Goal: Information Seeking & Learning: Find contact information

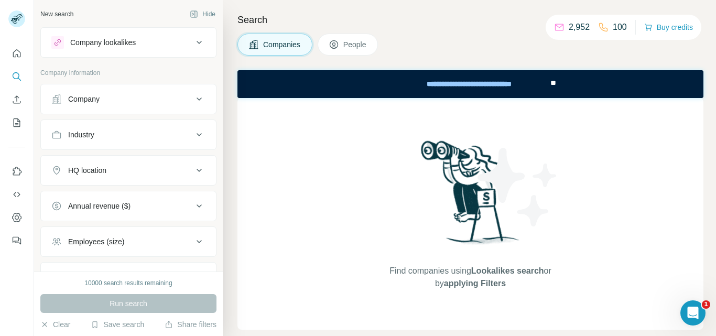
click at [150, 306] on div "Run search" at bounding box center [128, 303] width 176 height 19
click at [17, 121] on icon "My lists" at bounding box center [17, 121] width 5 height 7
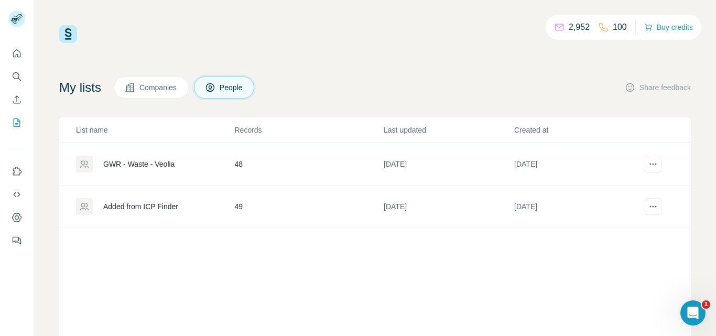
click at [131, 163] on div "GWR - Waste - Veolia" at bounding box center [138, 164] width 71 height 10
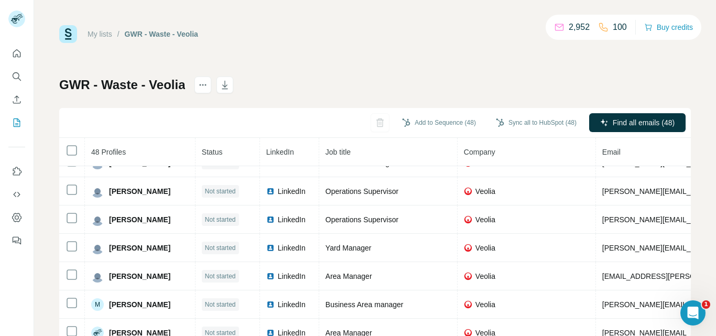
scroll to position [816, 0]
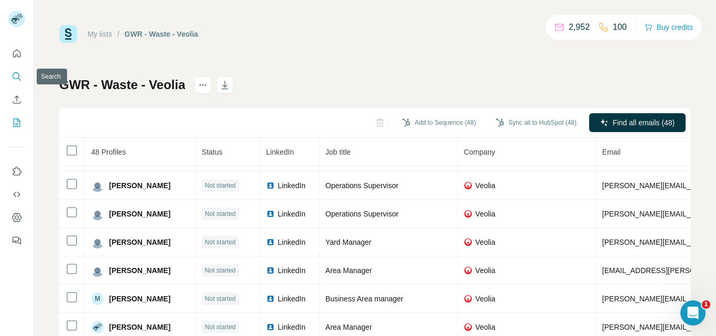
click at [17, 79] on icon "Search" at bounding box center [17, 76] width 10 height 10
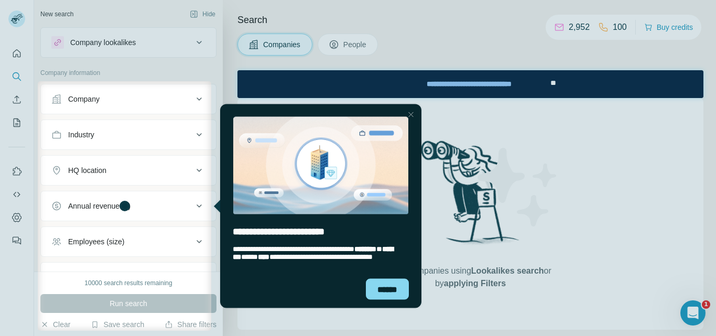
click at [189, 38] on div at bounding box center [358, 40] width 716 height 81
click at [387, 283] on div "******" at bounding box center [387, 288] width 43 height 21
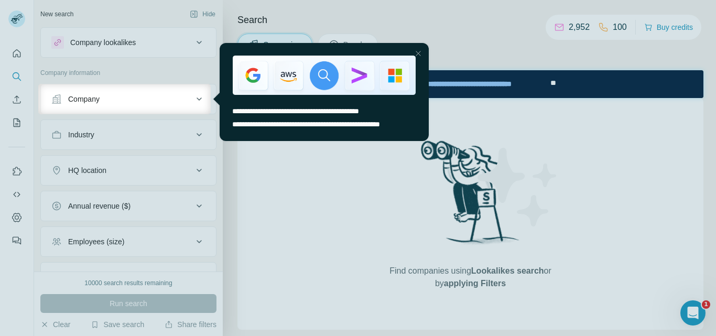
click at [182, 42] on div at bounding box center [358, 42] width 716 height 84
click at [128, 78] on div at bounding box center [358, 42] width 716 height 84
click at [333, 16] on div at bounding box center [358, 42] width 716 height 84
drag, startPoint x: 418, startPoint y: 52, endPoint x: 709, endPoint y: 48, distance: 291.0
click at [418, 52] on div "Close Step" at bounding box center [418, 53] width 13 height 13
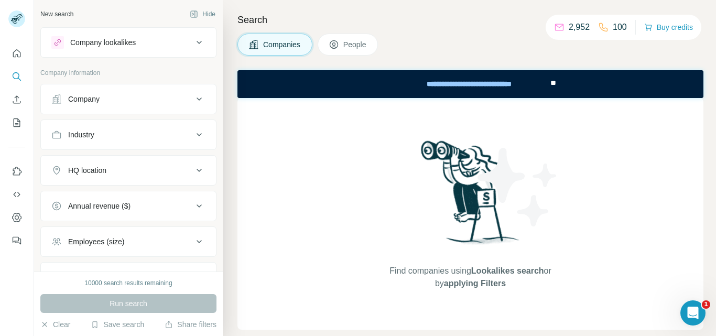
click at [116, 44] on div "Company lookalikes" at bounding box center [103, 42] width 66 height 10
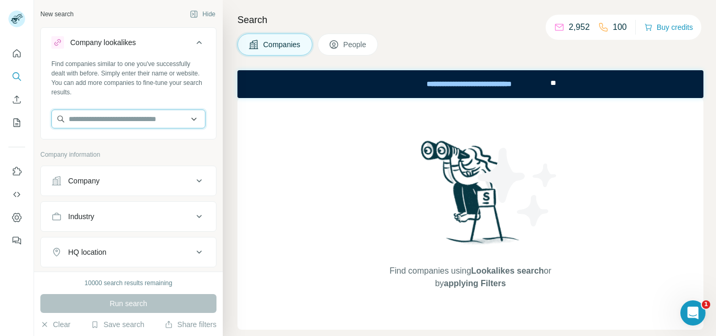
click at [108, 121] on input "text" at bounding box center [128, 119] width 154 height 19
paste input "**********"
type input "**********"
click at [184, 81] on div "Find companies similar to one you've successfully dealt with before. Simply ent…" at bounding box center [128, 78] width 154 height 38
click at [140, 115] on input "text" at bounding box center [128, 119] width 154 height 19
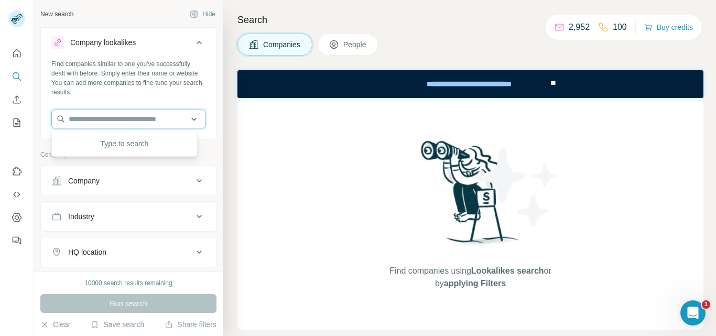
click at [135, 122] on input "text" at bounding box center [128, 119] width 154 height 19
paste input "**********"
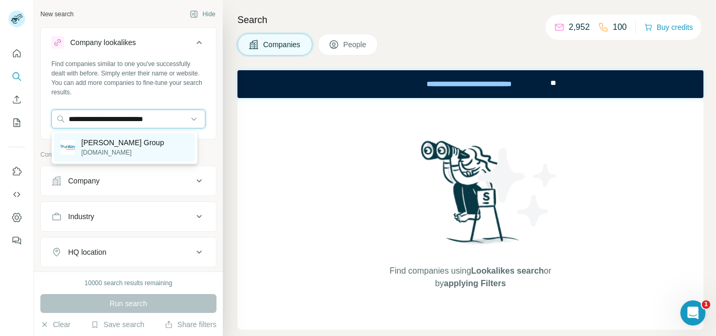
type input "**********"
click at [137, 142] on p "Thurston Group" at bounding box center [122, 142] width 83 height 10
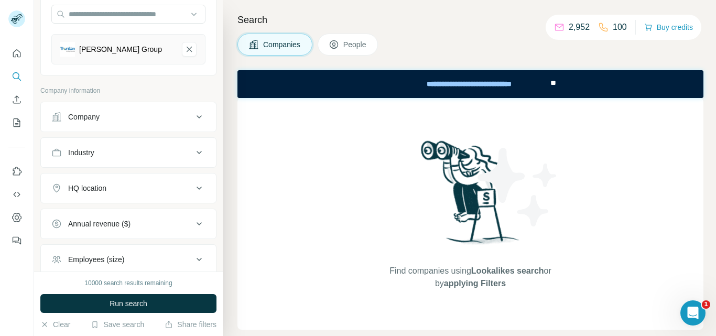
scroll to position [157, 0]
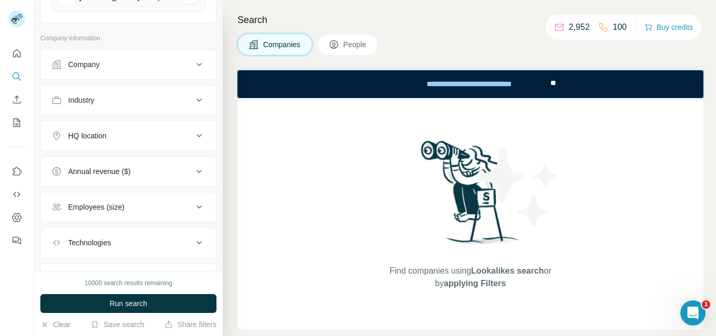
click at [139, 98] on div "Industry" at bounding box center [122, 100] width 142 height 10
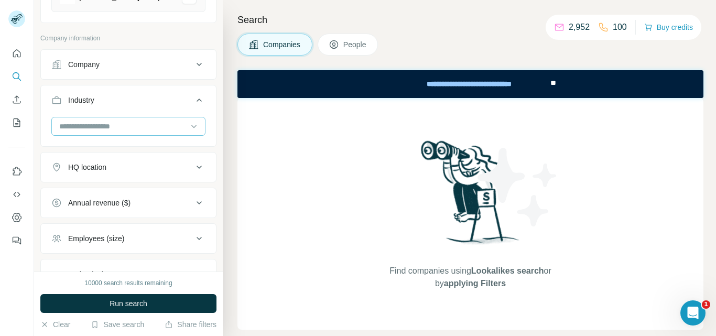
click at [122, 124] on input at bounding box center [122, 127] width 129 height 12
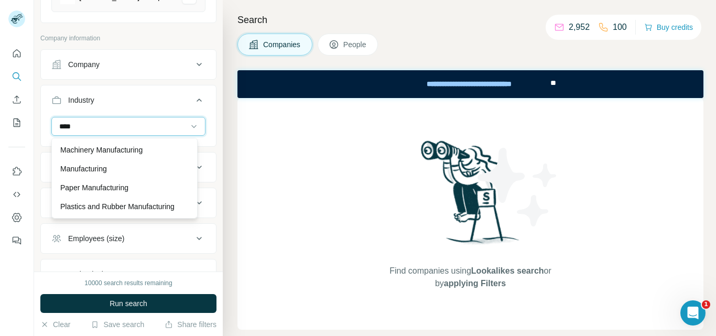
scroll to position [29, 0]
type input "****"
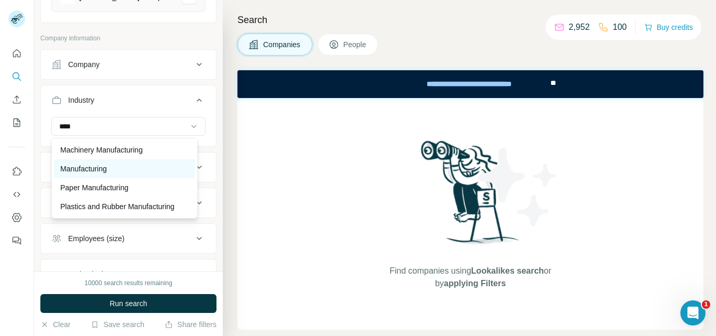
click at [92, 164] on p "Manufacturing" at bounding box center [83, 169] width 47 height 10
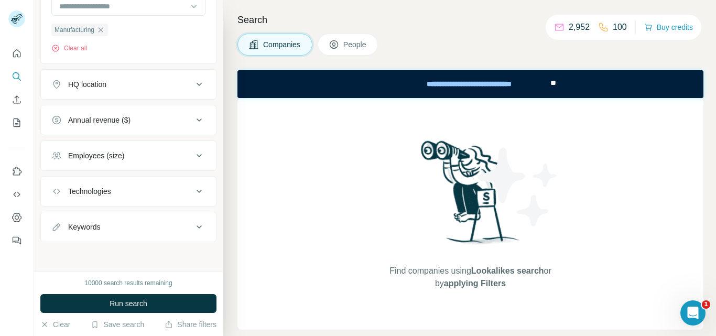
scroll to position [173, 0]
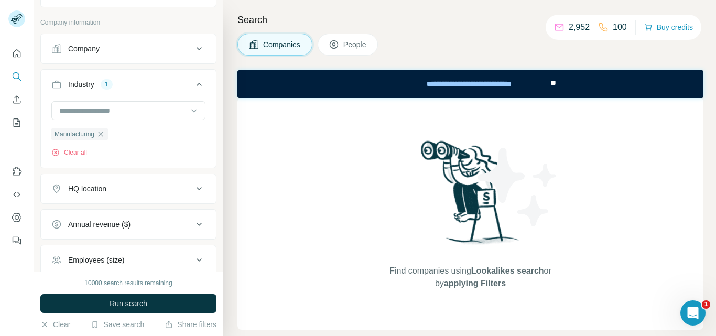
click at [172, 187] on div "HQ location" at bounding box center [122, 188] width 142 height 10
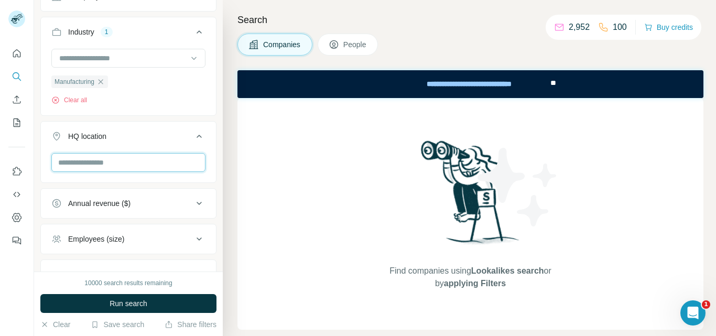
click at [114, 165] on input "text" at bounding box center [128, 162] width 154 height 19
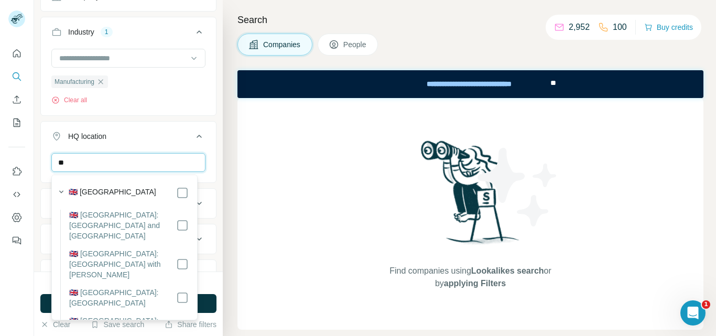
type input "*"
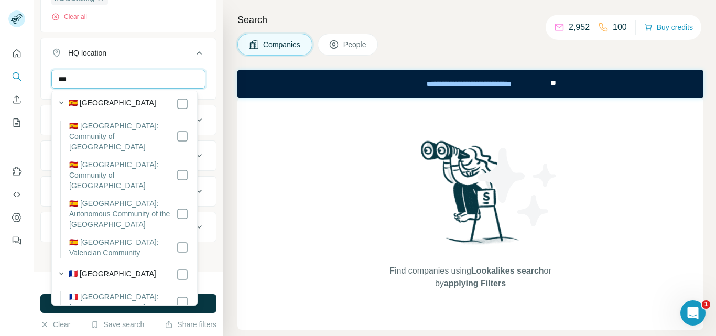
scroll to position [524, 0]
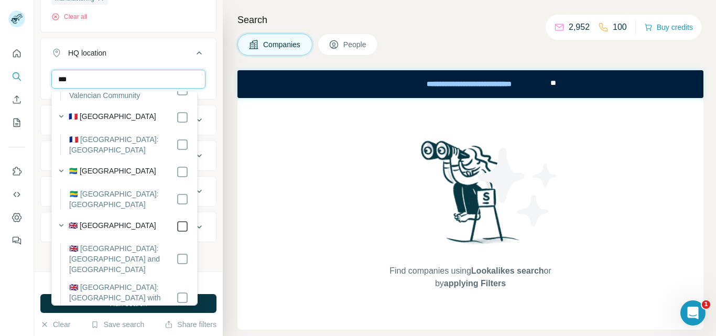
type input "***"
click at [204, 71] on div "***" at bounding box center [128, 83] width 175 height 27
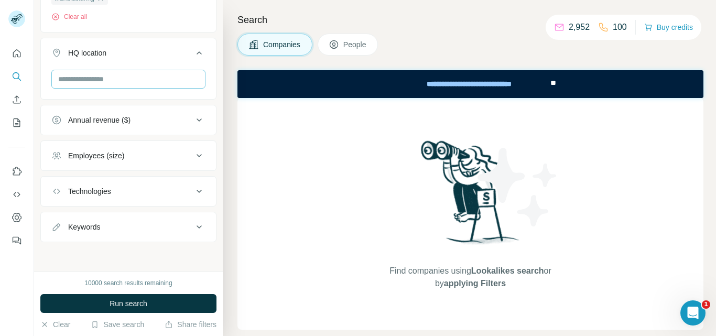
scroll to position [323, 0]
click at [146, 78] on input "text" at bounding box center [128, 79] width 154 height 19
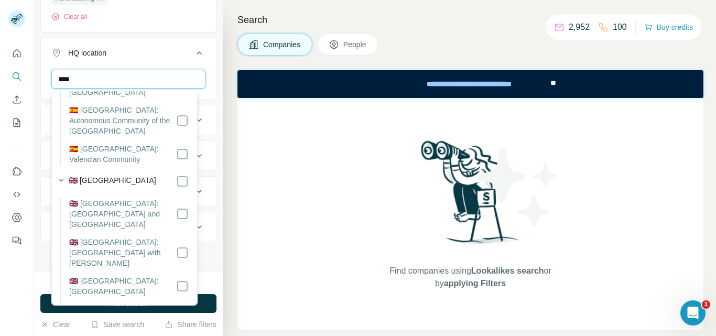
scroll to position [305, 0]
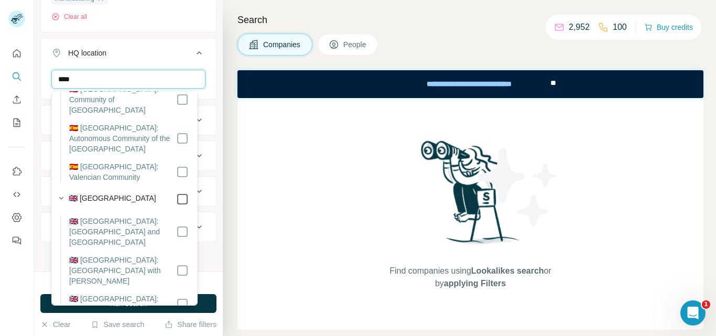
type input "****"
click at [212, 60] on div "New search Hide Company lookalikes 1 Find companies similar to one you've succe…" at bounding box center [128, 136] width 189 height 272
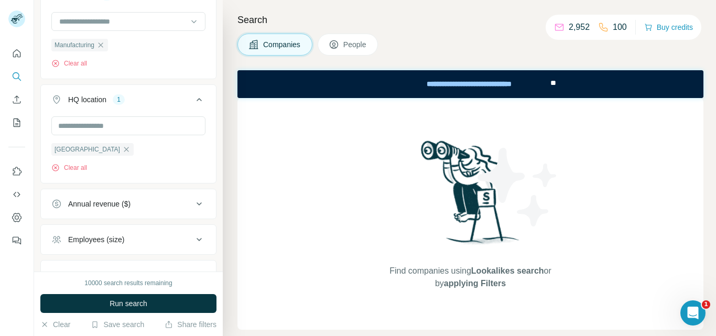
scroll to position [347, 0]
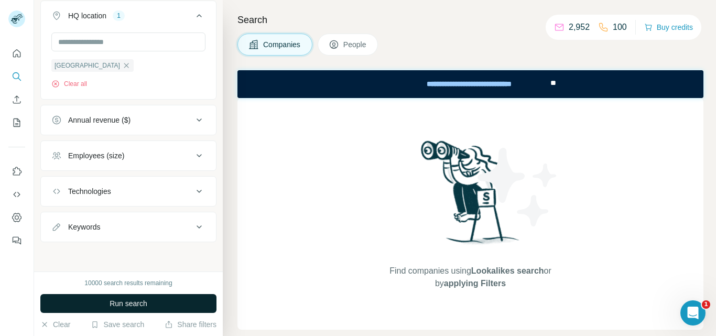
click at [138, 308] on span "Run search" at bounding box center [129, 303] width 38 height 10
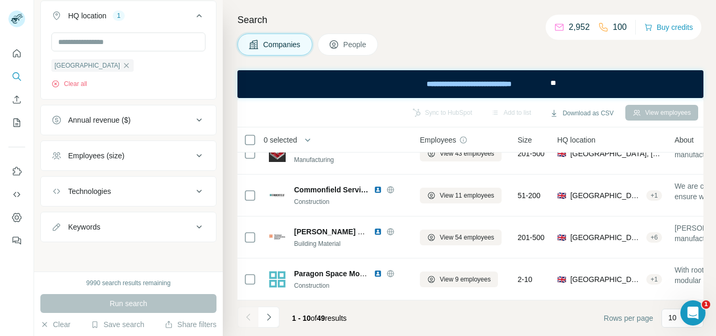
scroll to position [277, 0]
click at [672, 320] on p "10" at bounding box center [672, 317] width 8 height 10
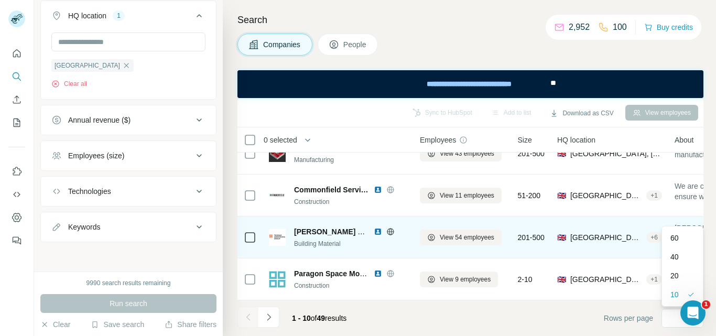
click at [668, 236] on div "60" at bounding box center [682, 238] width 37 height 19
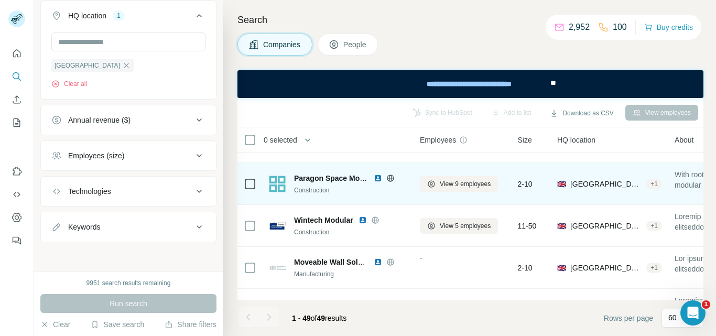
scroll to position [419, 0]
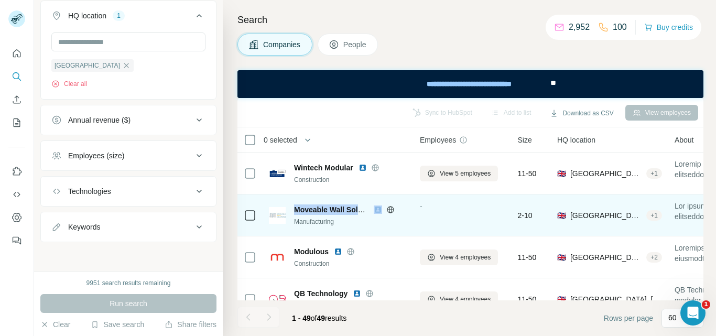
drag, startPoint x: 295, startPoint y: 209, endPoint x: 372, endPoint y: 214, distance: 77.2
click at [372, 214] on div "Moveable Wall Solutions" at bounding box center [350, 209] width 113 height 10
click at [391, 211] on icon at bounding box center [390, 209] width 8 height 8
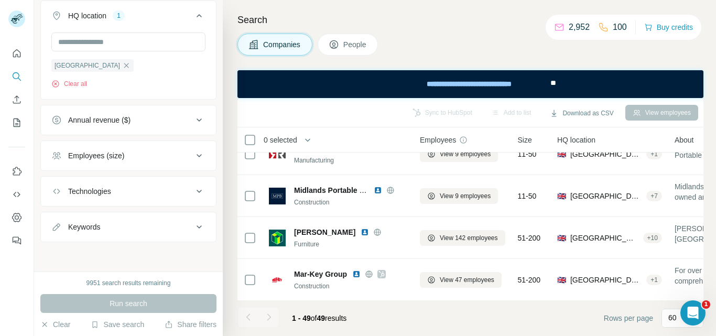
scroll to position [0, 0]
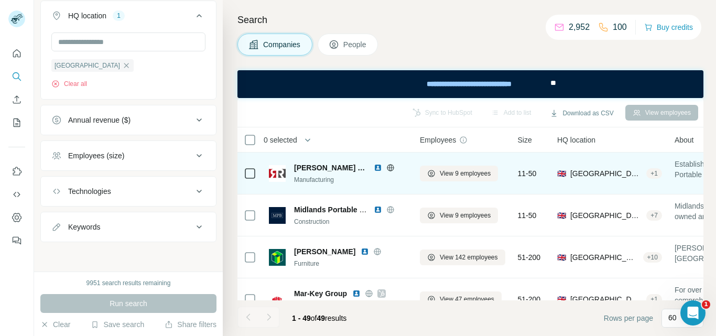
click at [386, 169] on icon at bounding box center [390, 168] width 8 height 8
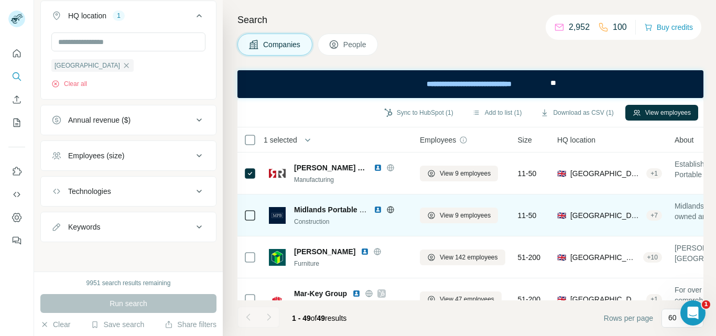
click at [393, 210] on icon at bounding box center [390, 209] width 7 height 1
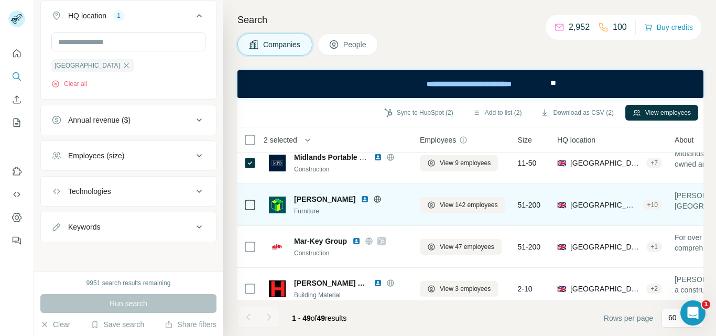
click at [373, 200] on icon at bounding box center [377, 199] width 8 height 8
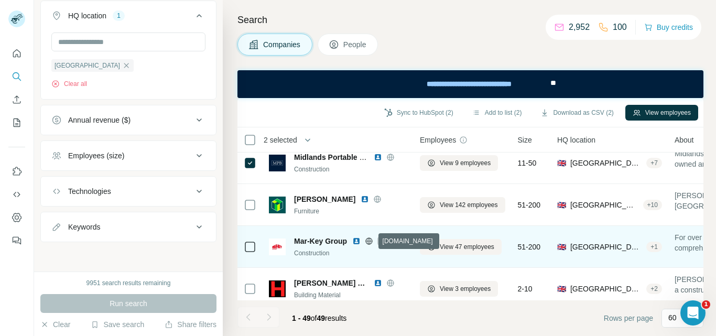
click at [370, 243] on icon at bounding box center [369, 241] width 8 height 8
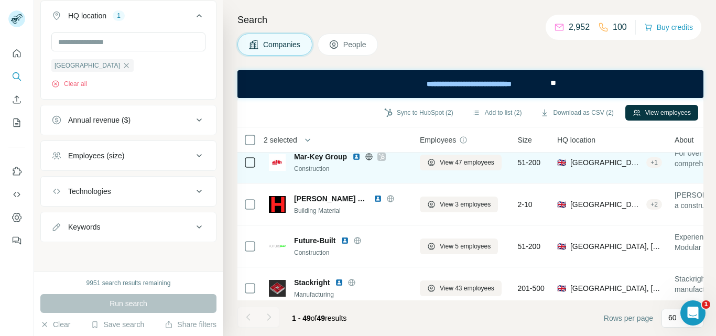
scroll to position [157, 0]
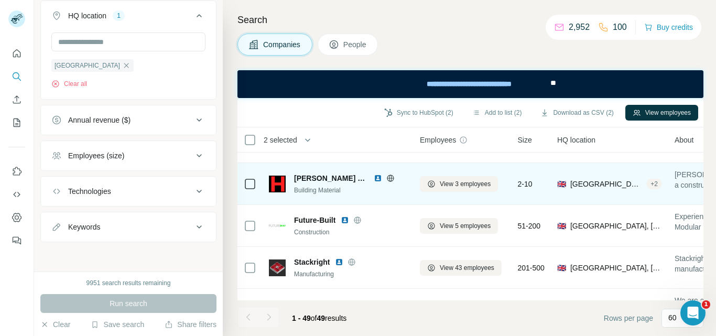
click at [389, 178] on icon at bounding box center [390, 178] width 3 height 7
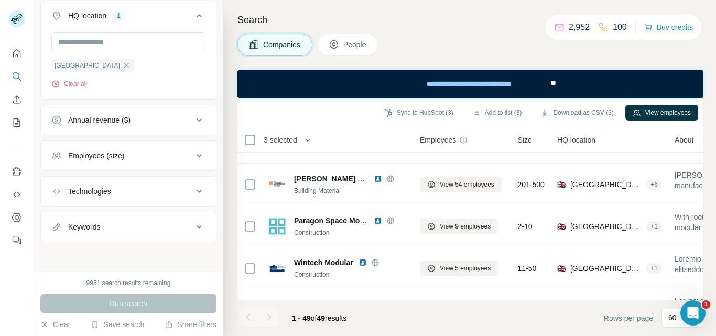
scroll to position [315, 0]
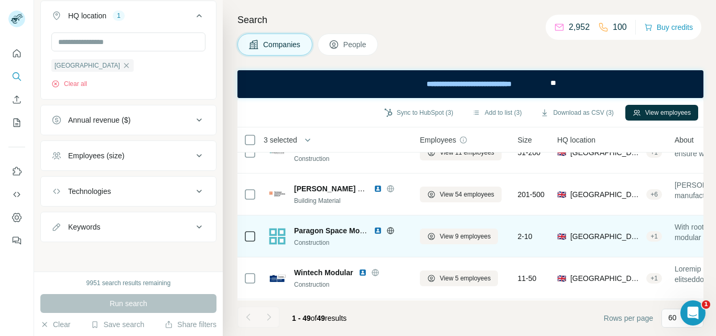
click at [390, 231] on icon at bounding box center [390, 230] width 8 height 8
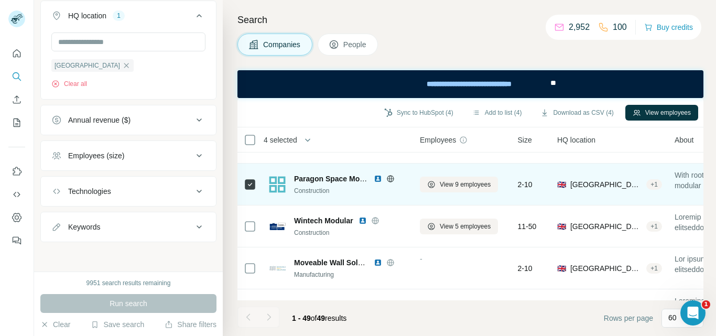
scroll to position [367, 0]
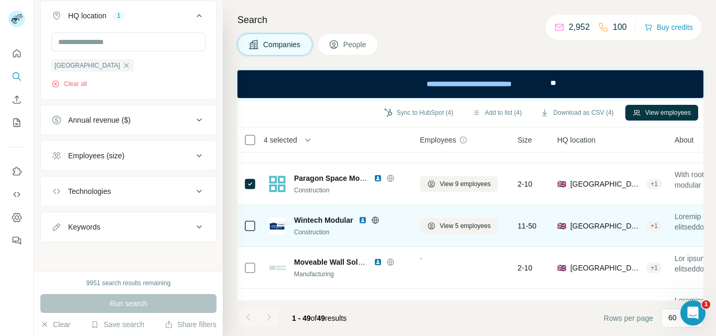
click at [378, 219] on icon at bounding box center [375, 220] width 8 height 8
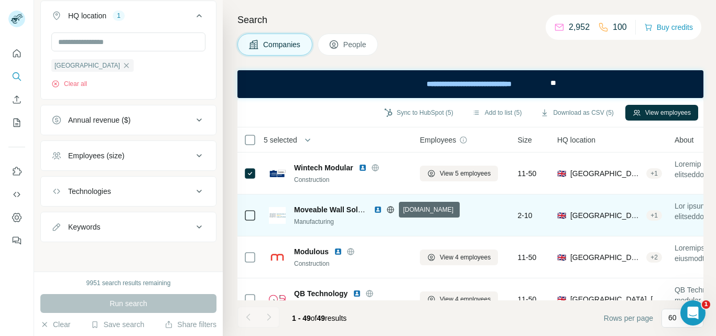
click at [391, 210] on icon at bounding box center [390, 209] width 8 height 8
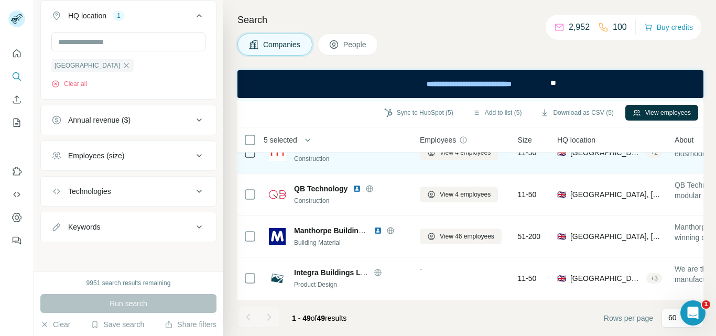
scroll to position [577, 0]
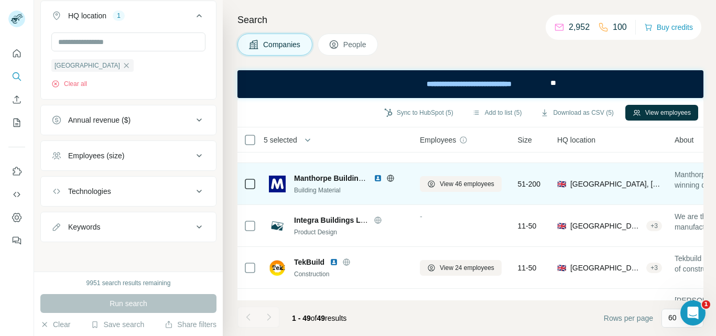
click at [392, 178] on icon at bounding box center [390, 178] width 3 height 7
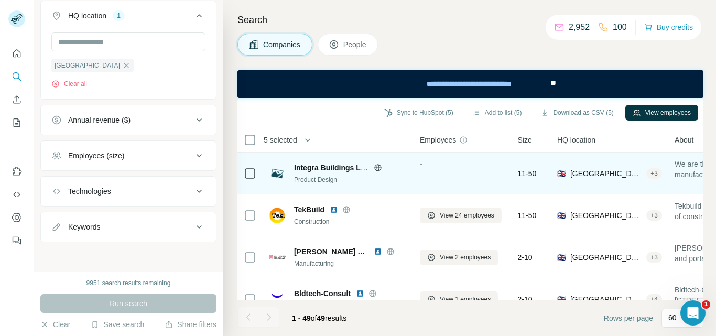
scroll to position [681, 0]
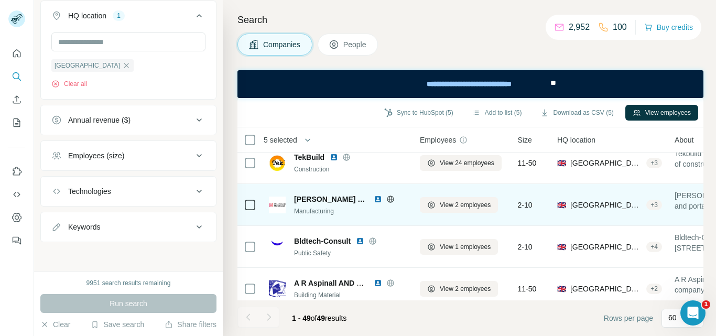
click at [389, 198] on icon at bounding box center [390, 199] width 3 height 7
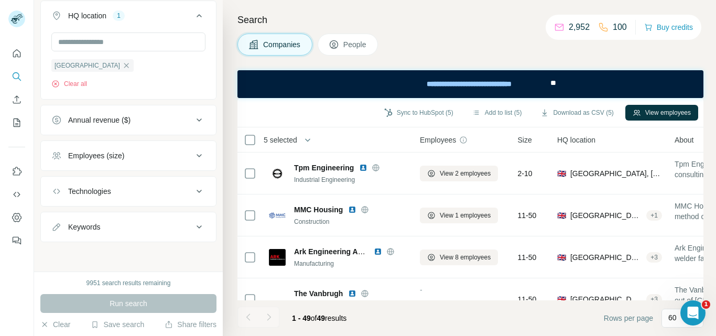
scroll to position [891, 0]
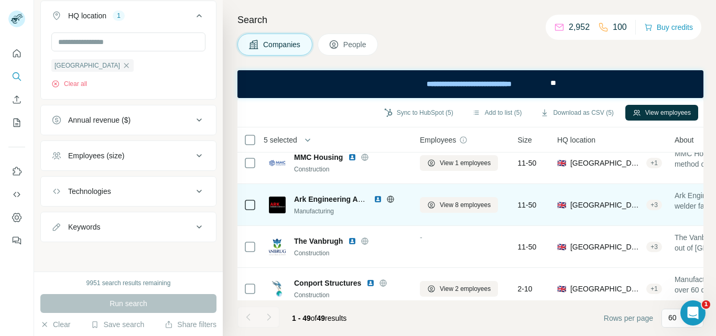
click at [392, 200] on icon at bounding box center [390, 199] width 3 height 7
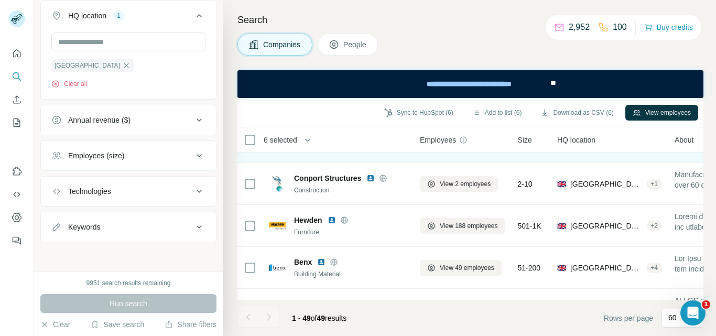
scroll to position [944, 0]
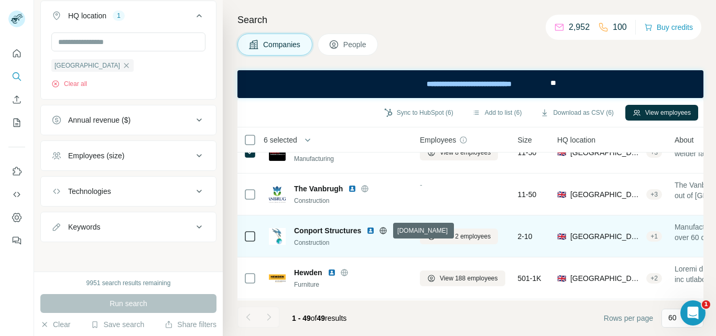
click at [385, 231] on icon at bounding box center [383, 230] width 3 height 7
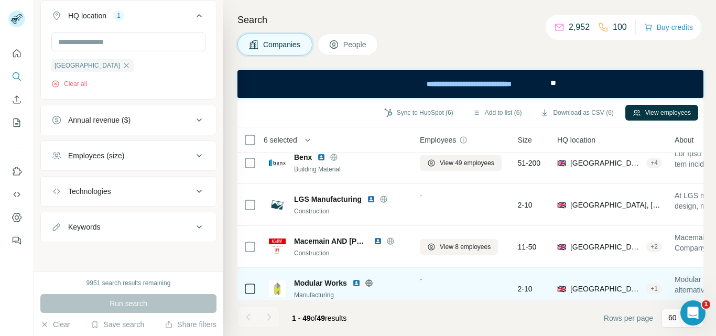
scroll to position [1153, 0]
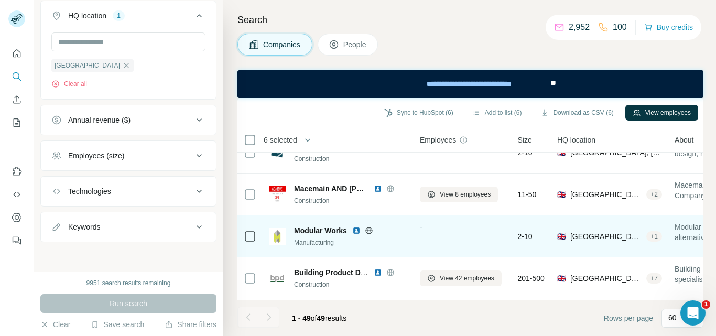
click at [370, 230] on icon at bounding box center [368, 230] width 3 height 7
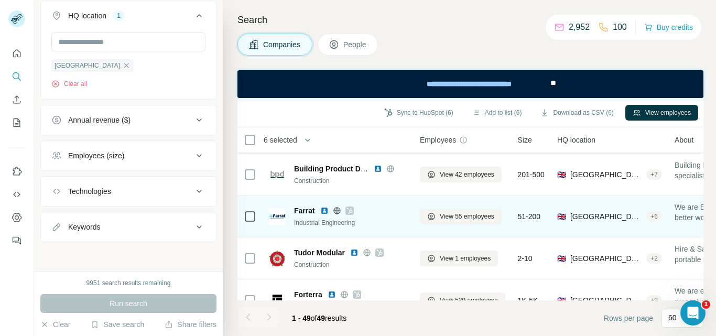
scroll to position [1258, 0]
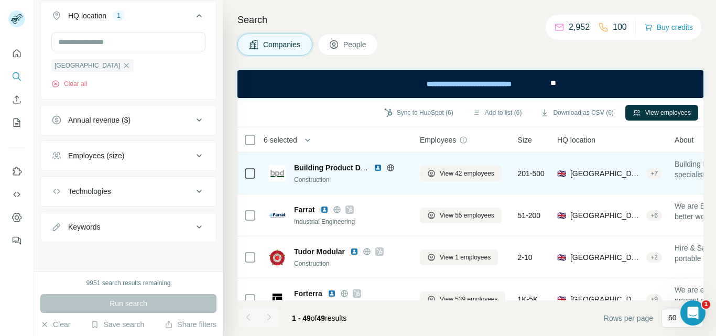
click at [392, 167] on icon at bounding box center [390, 168] width 8 height 8
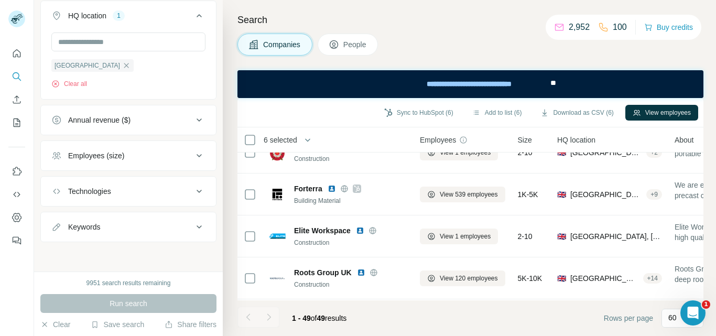
scroll to position [1311, 0]
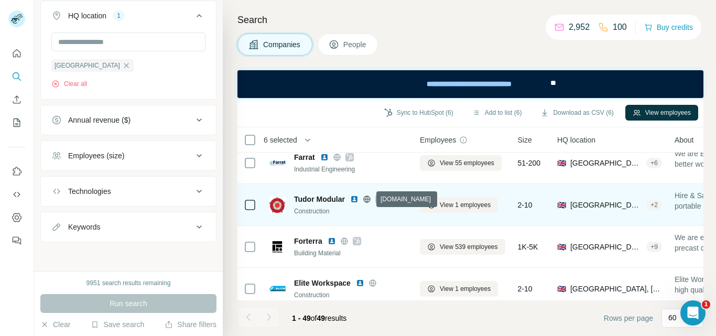
click at [370, 199] on icon at bounding box center [366, 199] width 7 height 1
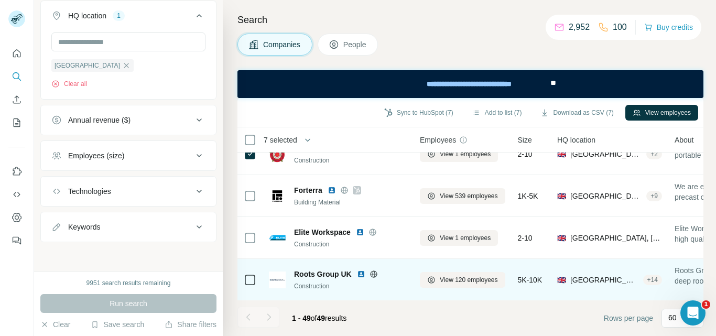
scroll to position [1363, 0]
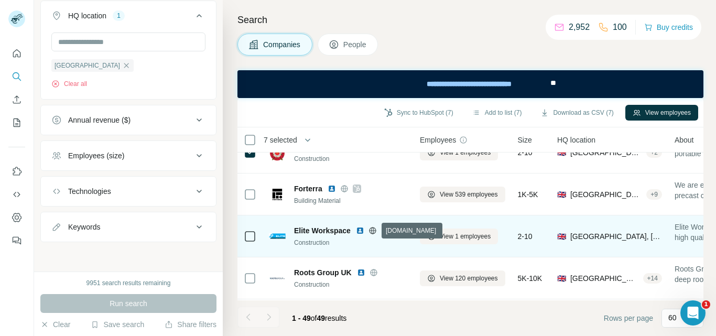
click at [373, 231] on icon at bounding box center [372, 230] width 7 height 1
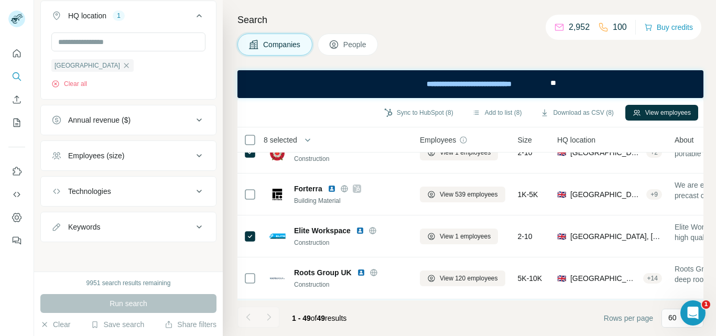
scroll to position [1415, 0]
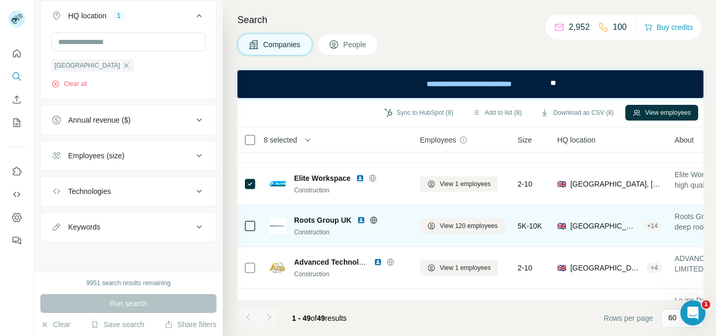
click at [372, 222] on icon at bounding box center [373, 219] width 3 height 7
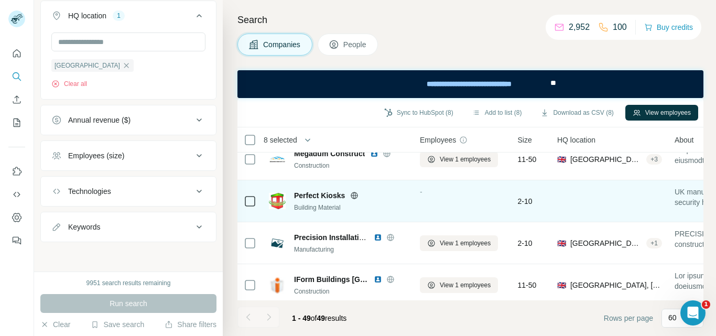
scroll to position [1573, 0]
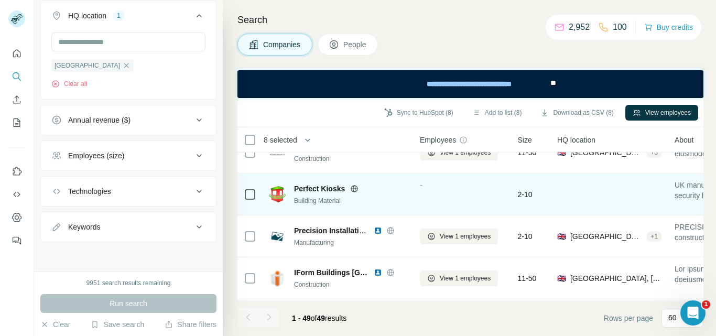
click at [355, 189] on icon at bounding box center [354, 189] width 8 height 8
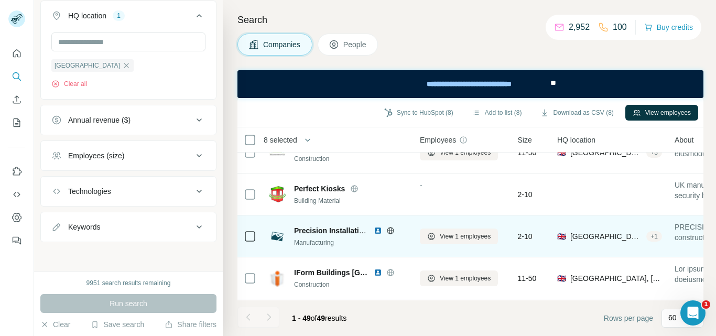
click at [391, 230] on icon at bounding box center [390, 230] width 7 height 1
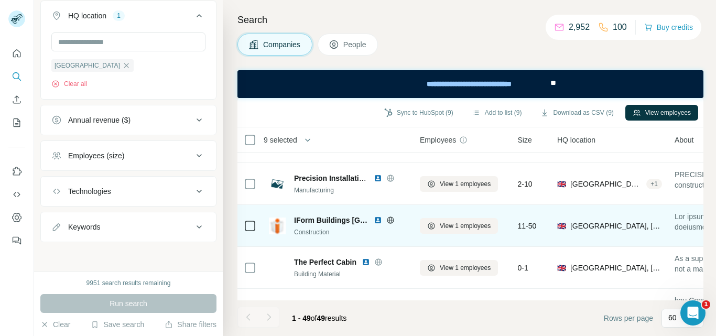
click at [386, 221] on icon at bounding box center [390, 220] width 8 height 8
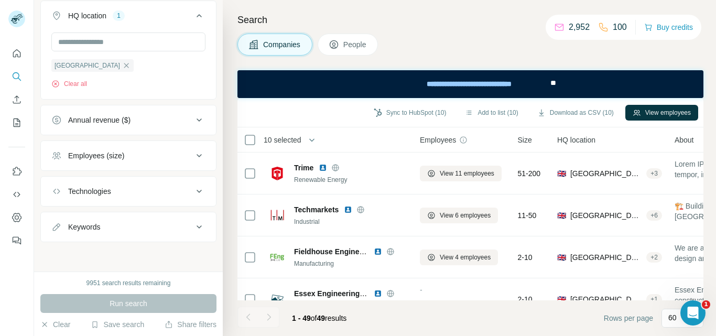
scroll to position [1912, 0]
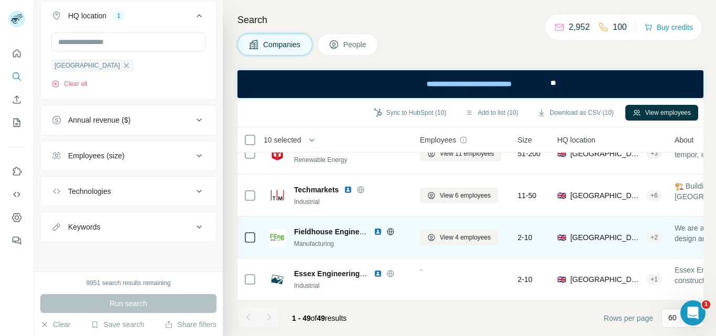
click at [391, 231] on icon at bounding box center [390, 231] width 7 height 1
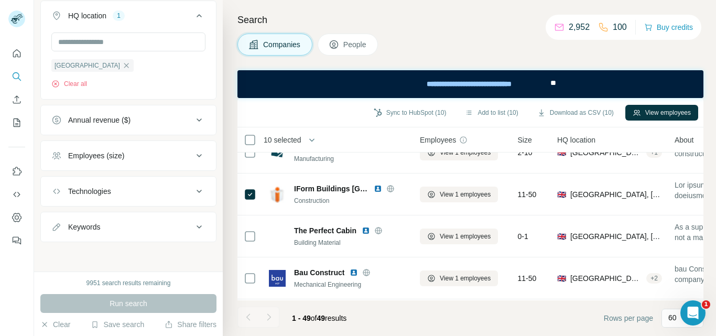
scroll to position [1650, 0]
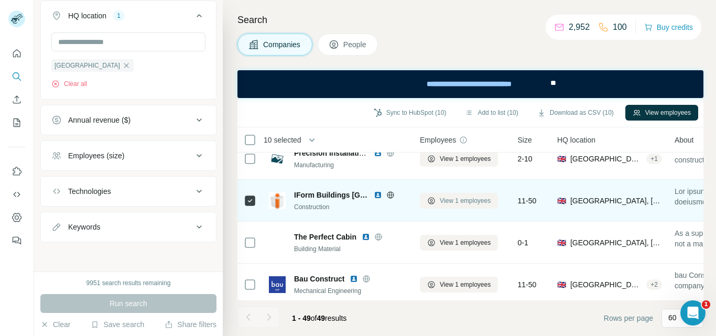
click at [454, 202] on span "View 1 employees" at bounding box center [465, 200] width 51 height 9
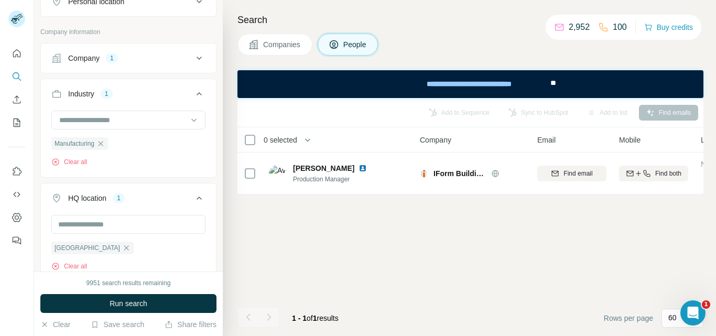
scroll to position [0, 0]
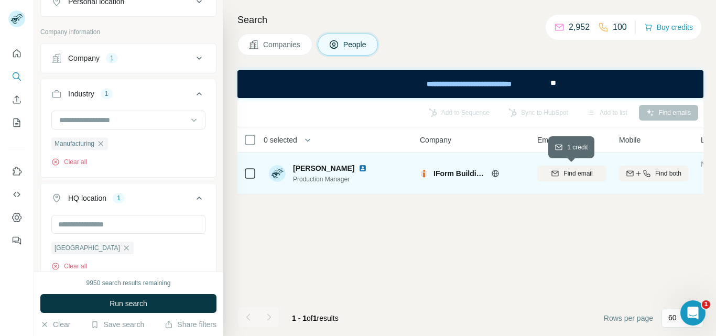
click at [564, 169] on span "Find email" at bounding box center [578, 173] width 29 height 9
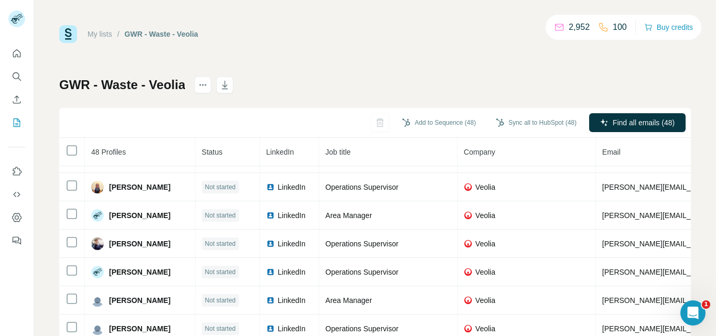
scroll to position [197, 0]
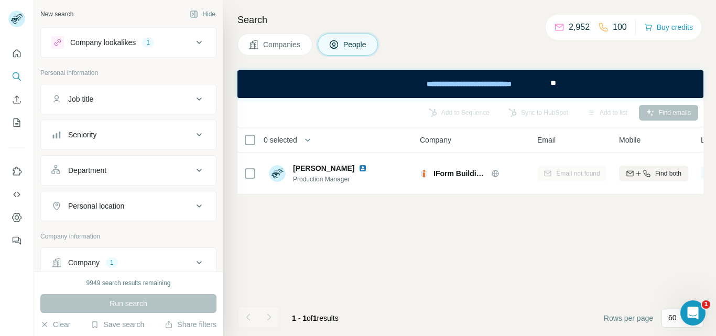
click at [274, 40] on span "Companies" at bounding box center [282, 44] width 38 height 10
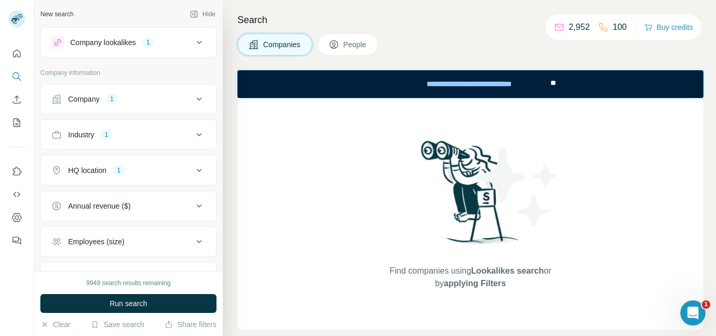
click at [193, 101] on icon at bounding box center [199, 99] width 13 height 13
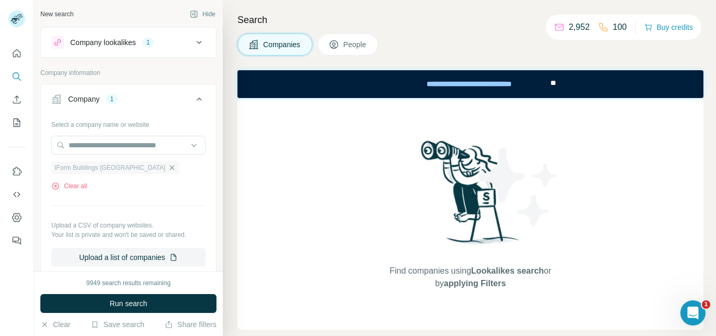
click at [168, 165] on icon "button" at bounding box center [172, 168] width 8 height 8
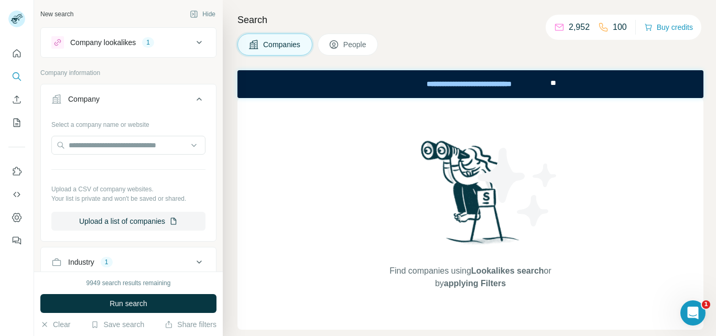
click at [193, 98] on icon at bounding box center [199, 99] width 13 height 13
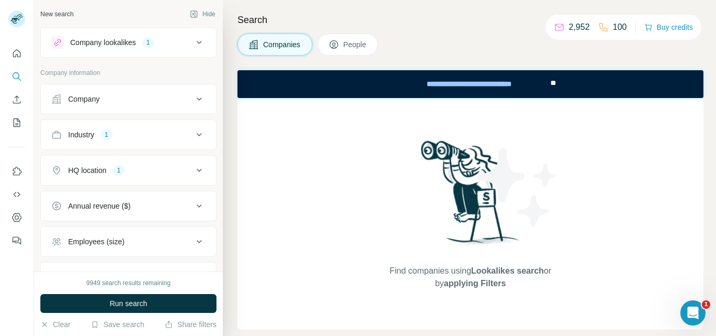
click at [193, 142] on button "Industry 1" at bounding box center [128, 134] width 175 height 25
click at [197, 134] on icon at bounding box center [199, 134] width 5 height 3
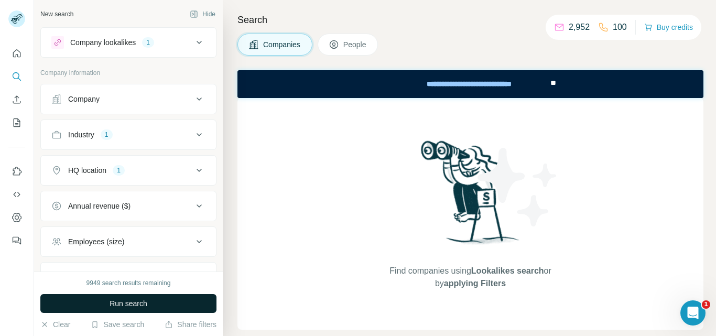
click at [143, 304] on span "Run search" at bounding box center [129, 303] width 38 height 10
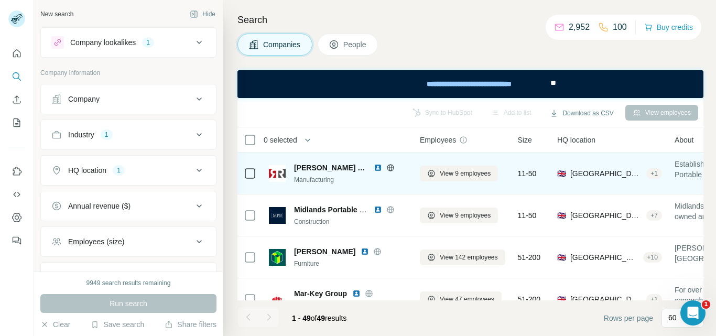
scroll to position [86, 0]
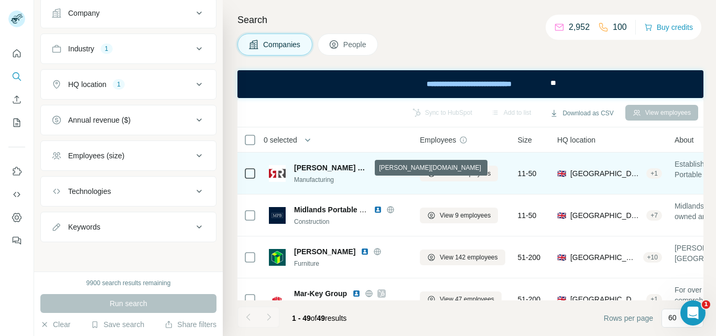
click at [387, 167] on icon at bounding box center [390, 167] width 7 height 1
click at [244, 174] on icon at bounding box center [250, 173] width 13 height 13
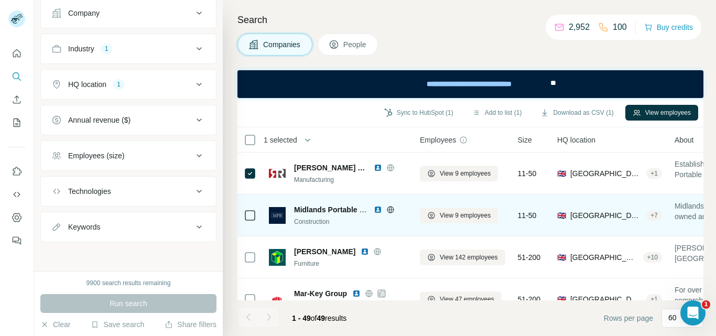
click at [390, 210] on icon at bounding box center [390, 209] width 7 height 1
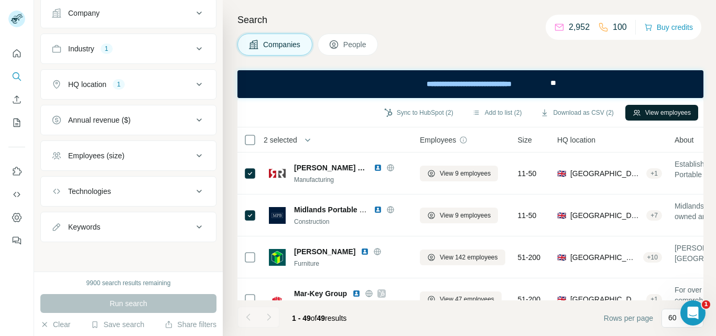
click at [659, 113] on button "View employees" at bounding box center [661, 113] width 73 height 16
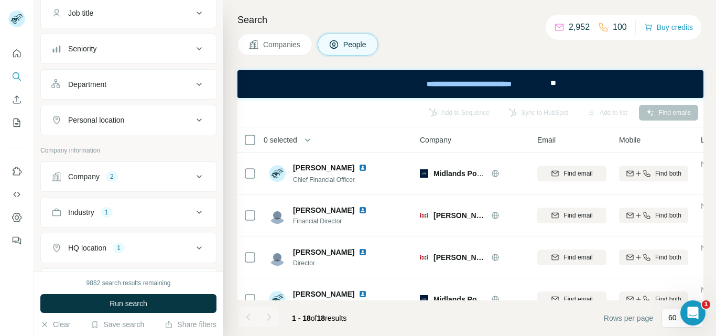
click at [280, 44] on span "Companies" at bounding box center [282, 44] width 38 height 10
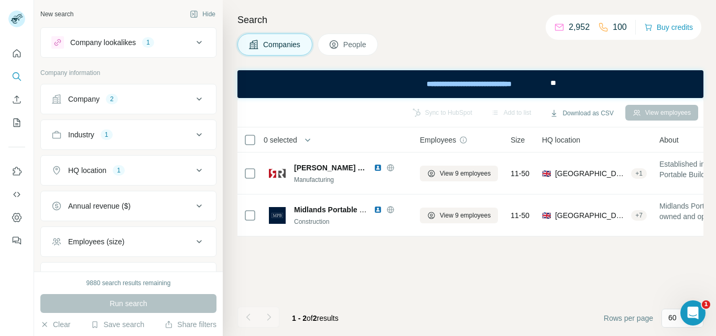
click at [150, 99] on div "Company 2" at bounding box center [122, 99] width 142 height 10
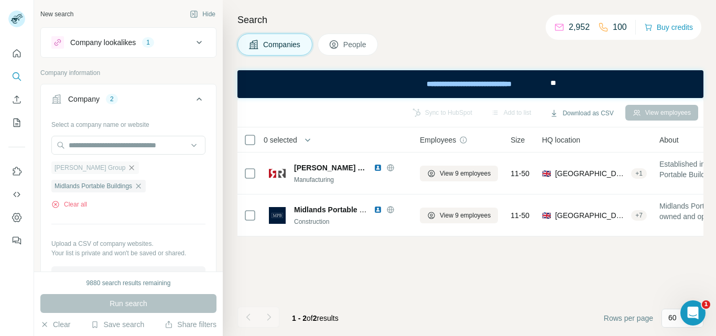
click at [129, 167] on icon "button" at bounding box center [131, 167] width 5 height 5
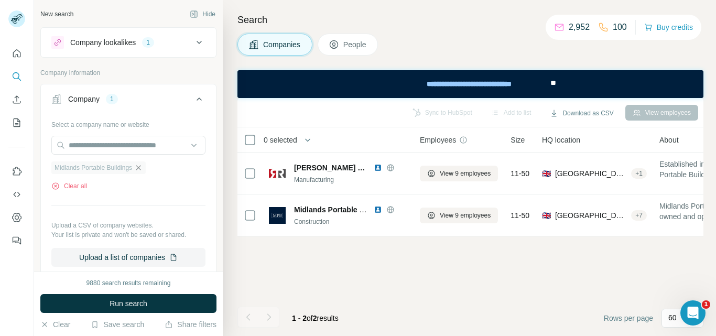
click at [143, 168] on icon "button" at bounding box center [138, 168] width 8 height 8
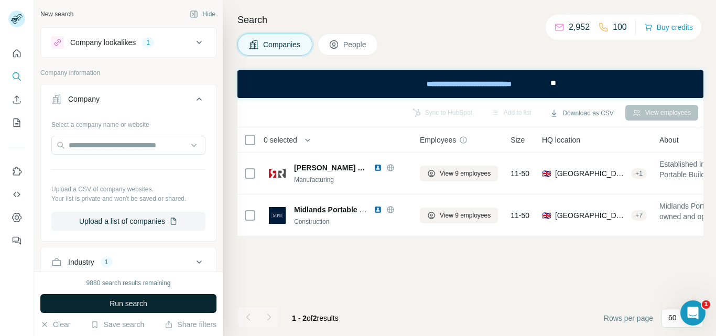
click at [135, 307] on span "Run search" at bounding box center [129, 303] width 38 height 10
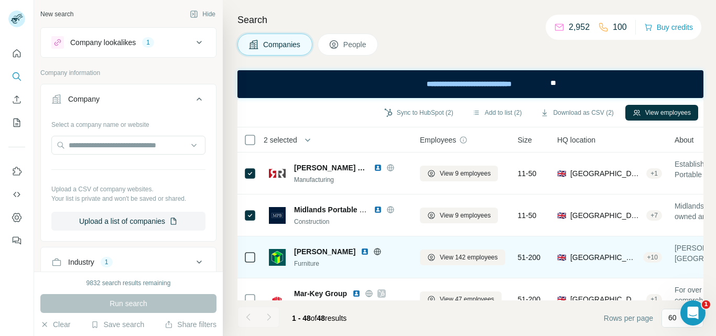
click at [373, 251] on icon at bounding box center [377, 251] width 8 height 8
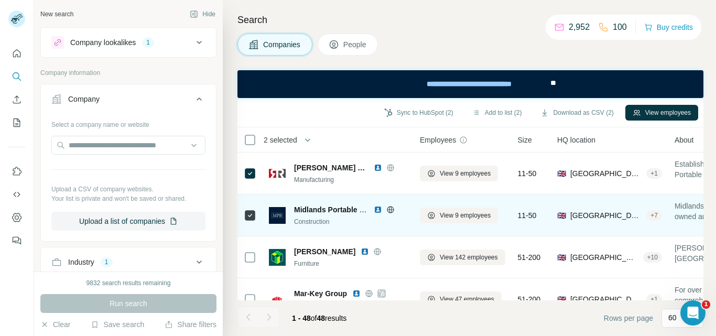
scroll to position [52, 0]
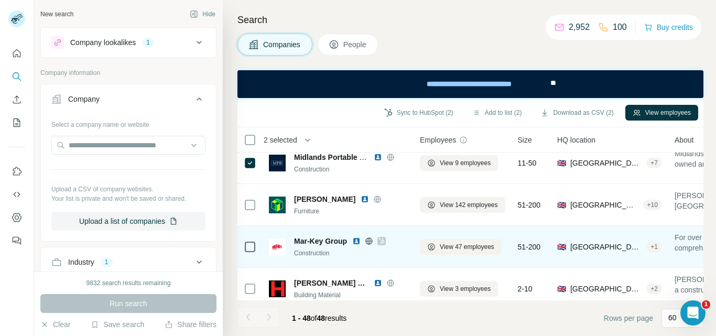
click at [371, 241] on icon at bounding box center [369, 240] width 3 height 7
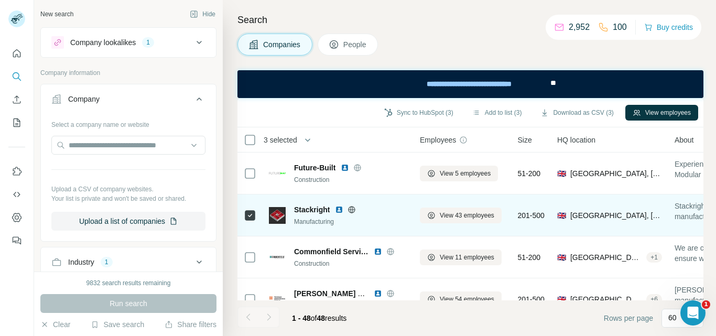
scroll to position [262, 0]
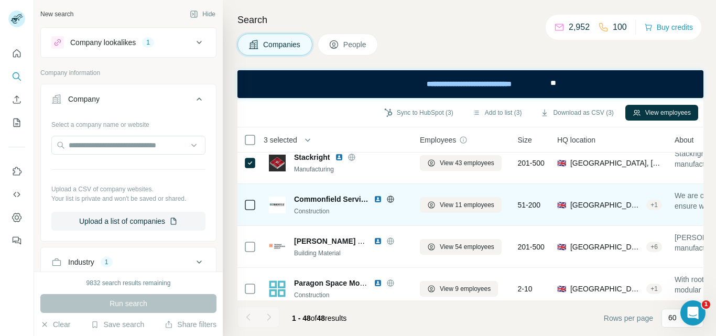
click at [393, 200] on icon at bounding box center [390, 199] width 8 height 8
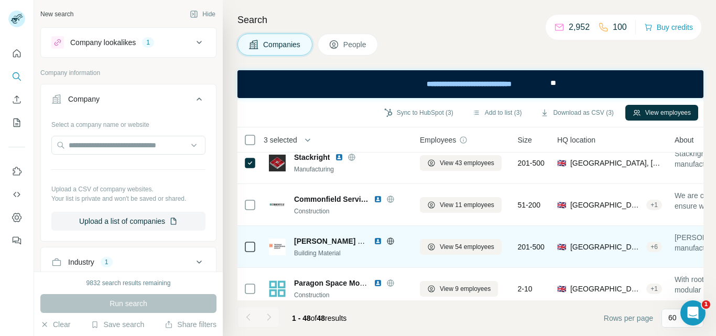
scroll to position [315, 0]
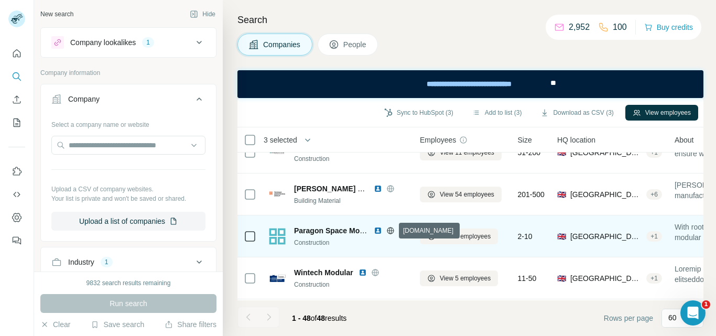
click at [389, 229] on icon at bounding box center [390, 230] width 3 height 7
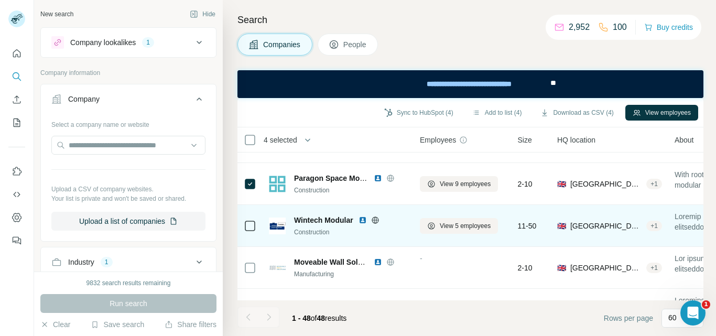
click at [376, 216] on icon at bounding box center [375, 219] width 3 height 7
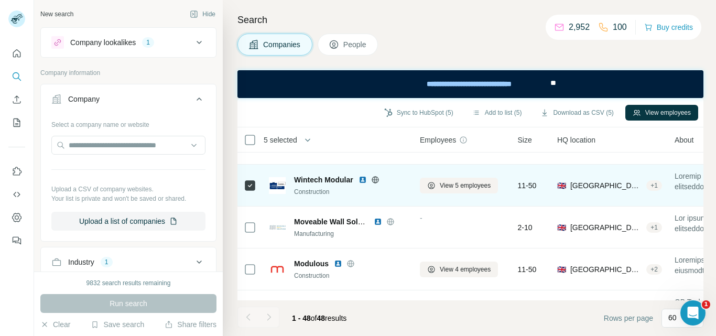
scroll to position [419, 0]
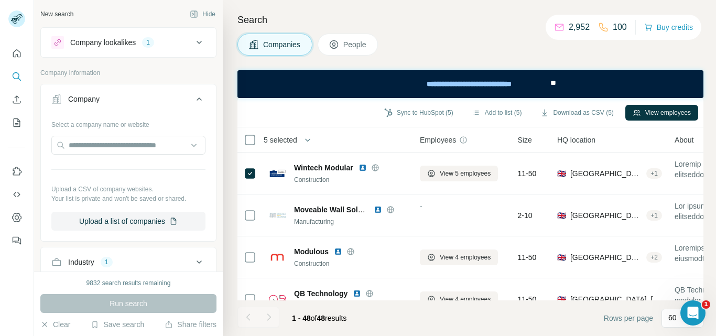
click at [391, 208] on icon at bounding box center [390, 209] width 8 height 8
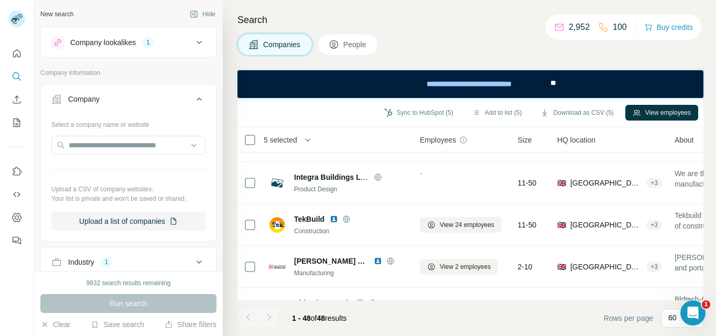
scroll to position [629, 0]
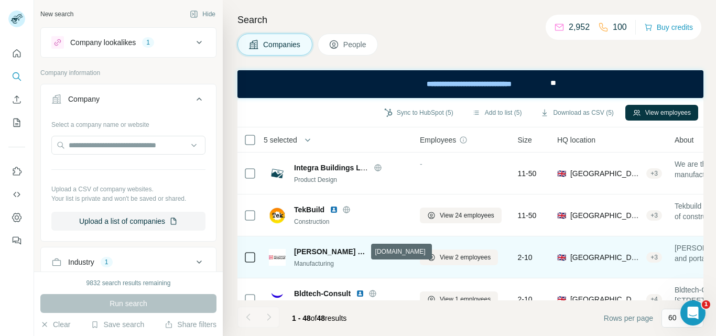
click at [387, 251] on icon at bounding box center [390, 251] width 7 height 1
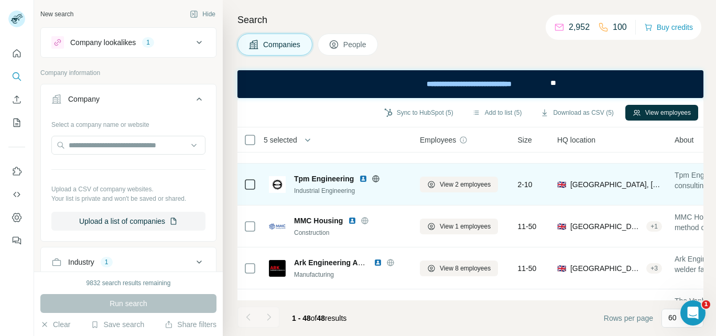
scroll to position [839, 0]
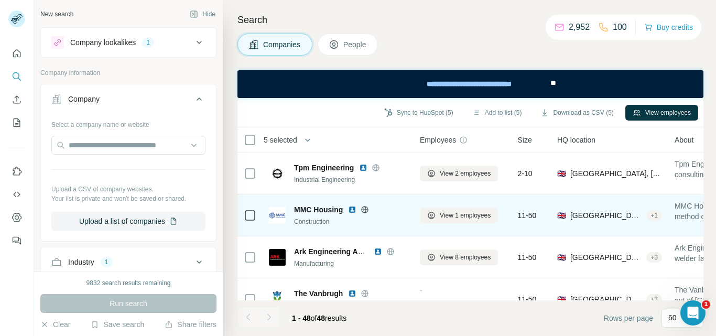
click at [366, 210] on icon at bounding box center [365, 209] width 8 height 8
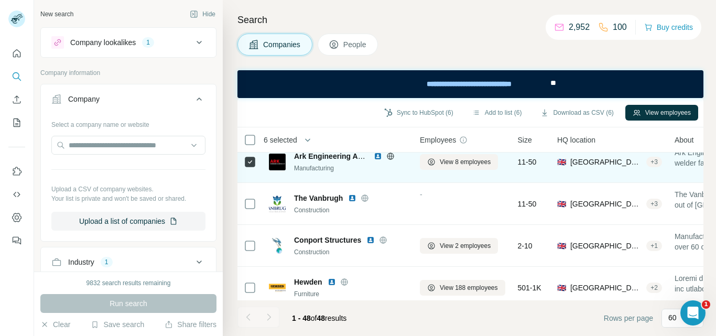
scroll to position [944, 0]
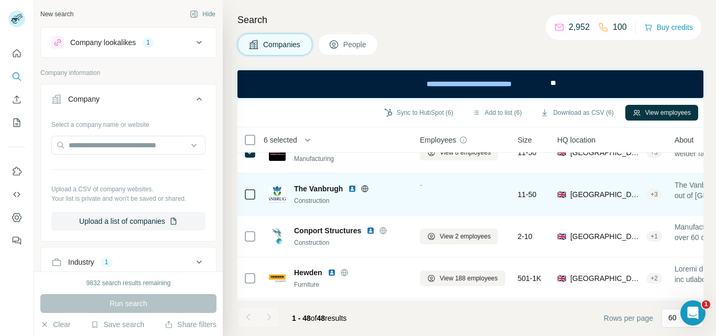
click at [367, 188] on icon at bounding box center [365, 188] width 7 height 1
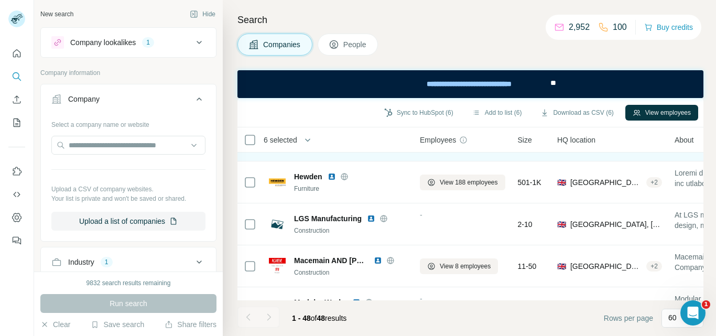
scroll to position [1048, 0]
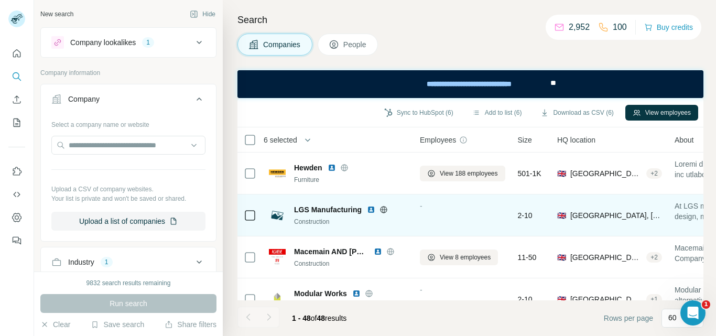
click at [385, 210] on icon at bounding box center [384, 209] width 8 height 8
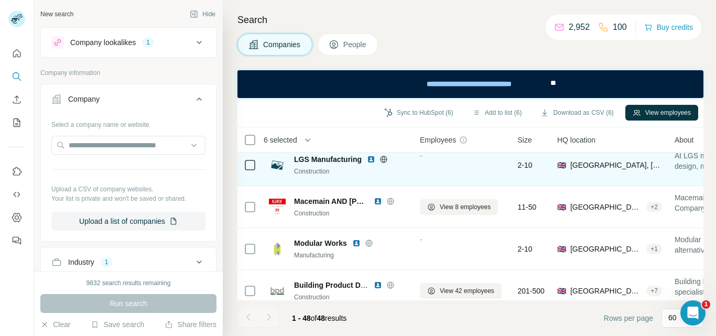
scroll to position [1101, 0]
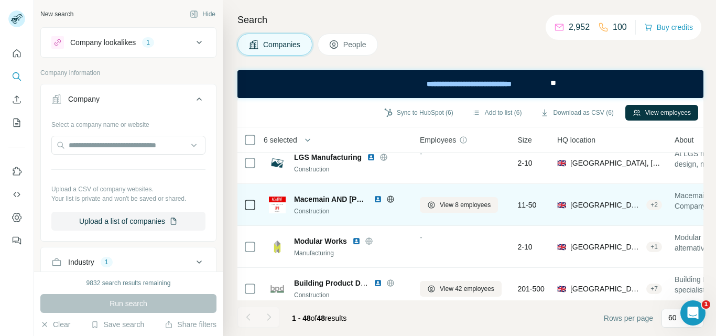
click at [389, 197] on icon at bounding box center [390, 199] width 8 height 8
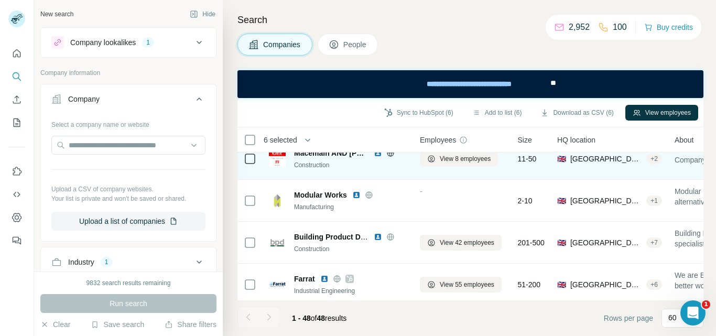
scroll to position [1153, 0]
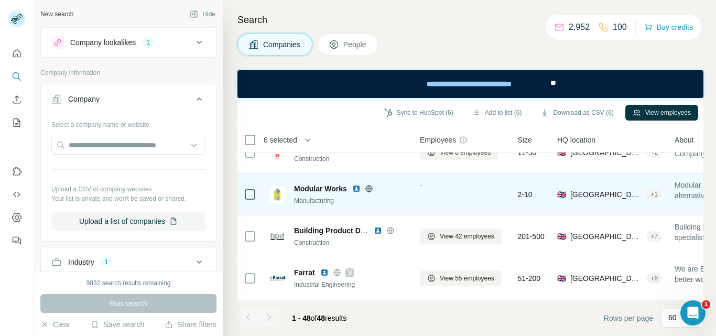
click at [370, 190] on icon at bounding box center [369, 189] width 8 height 8
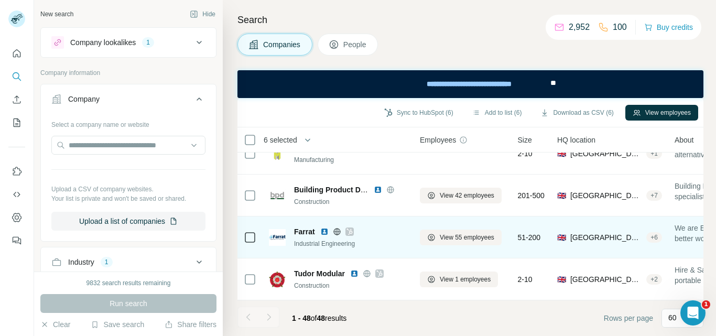
scroll to position [1206, 0]
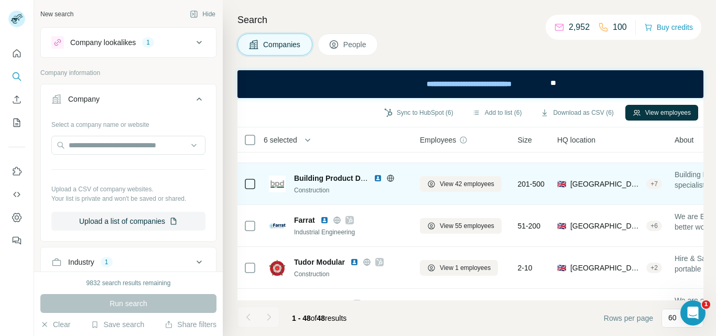
click at [392, 176] on icon at bounding box center [390, 178] width 8 height 8
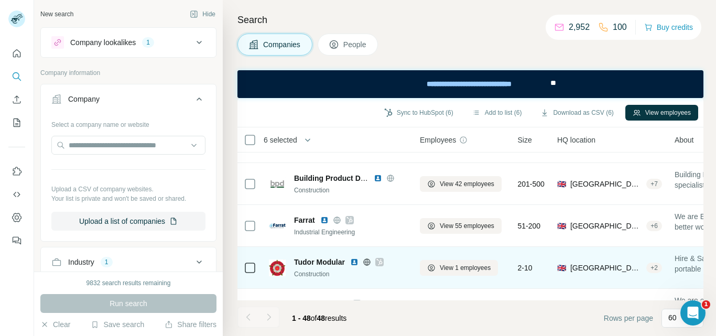
click at [370, 263] on icon at bounding box center [367, 262] width 8 height 8
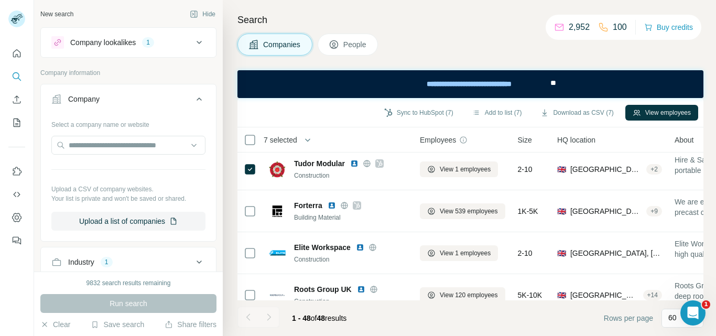
scroll to position [1311, 0]
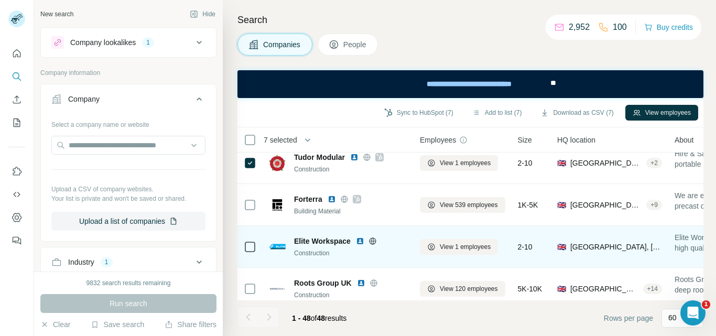
click at [372, 239] on icon at bounding box center [373, 241] width 8 height 8
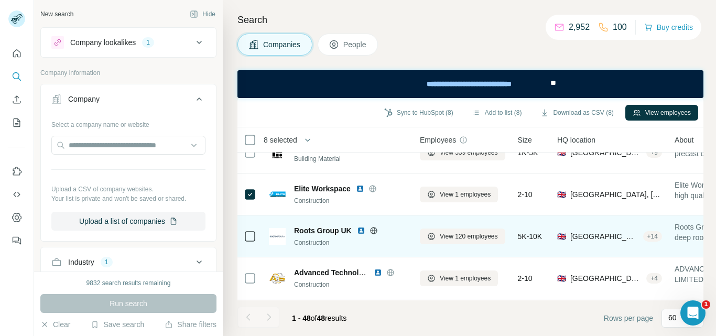
click at [372, 231] on icon at bounding box center [374, 230] width 8 height 8
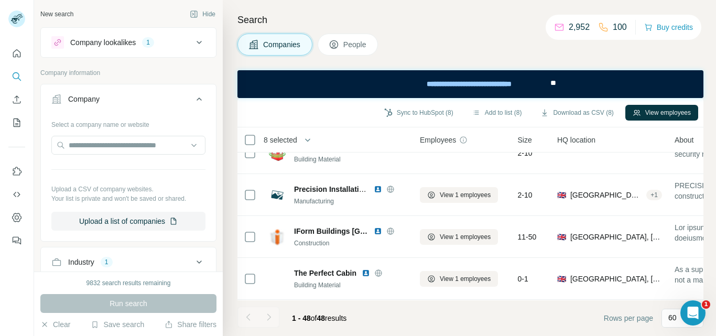
scroll to position [1573, 0]
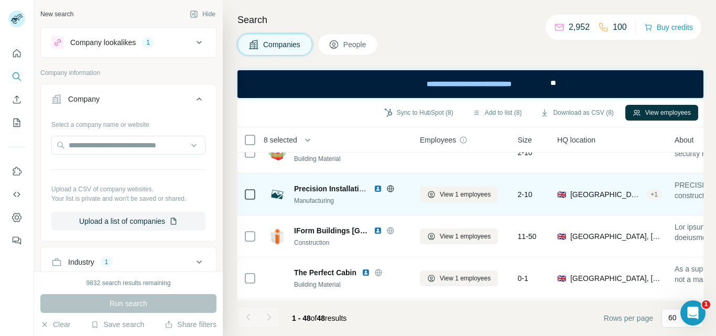
click at [393, 188] on icon at bounding box center [390, 189] width 8 height 8
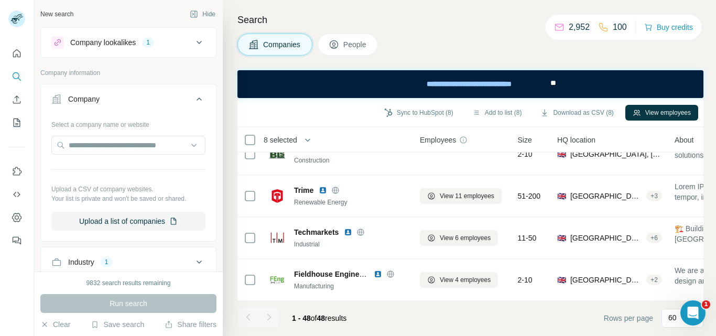
scroll to position [1835, 0]
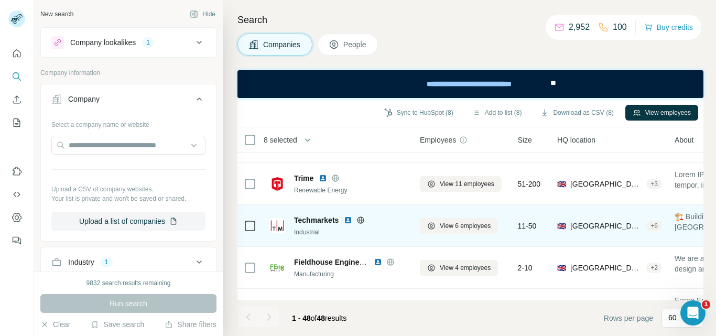
click at [362, 221] on icon at bounding box center [361, 219] width 3 height 7
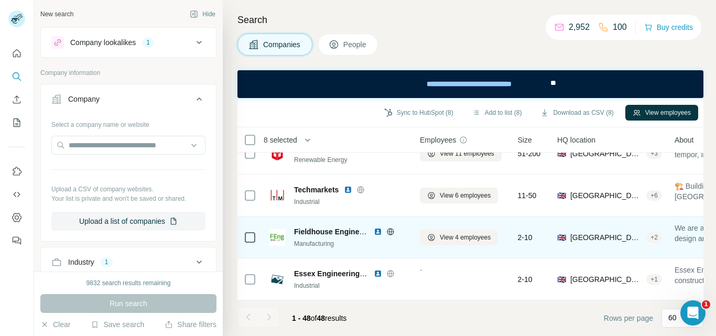
click at [392, 228] on icon at bounding box center [390, 231] width 3 height 7
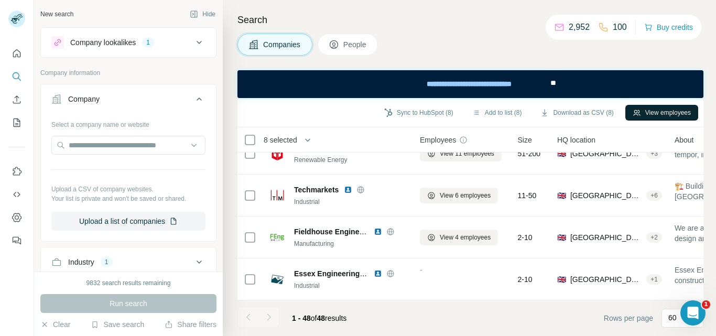
click at [637, 113] on icon "button" at bounding box center [637, 113] width 8 height 8
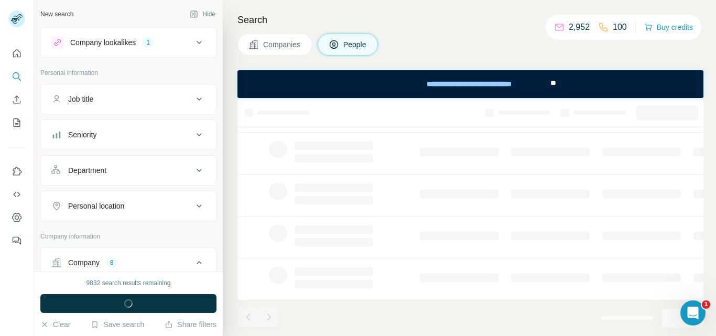
scroll to position [277, 0]
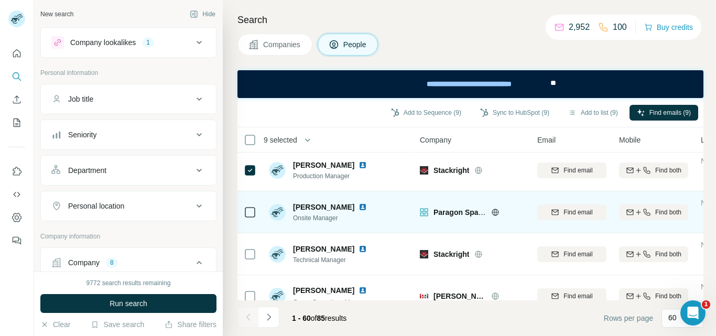
scroll to position [944, 0]
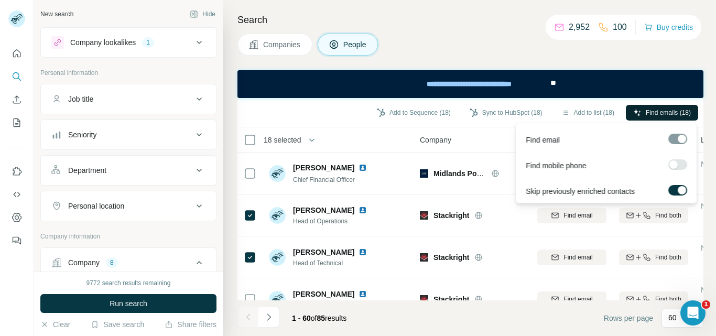
click at [635, 113] on icon "button" at bounding box center [637, 113] width 8 height 8
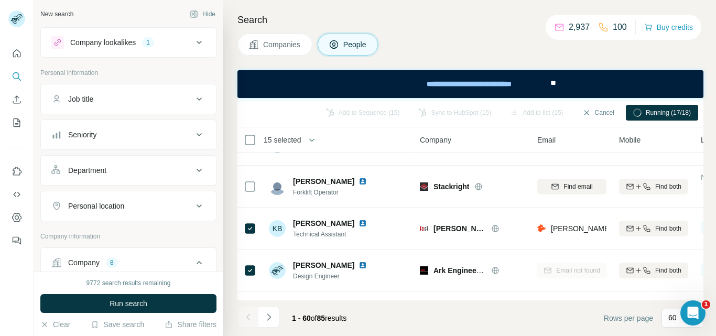
scroll to position [2254, 0]
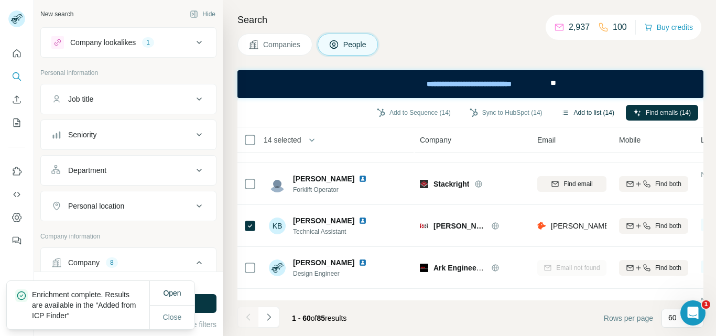
click at [583, 112] on button "Add to list (14)" at bounding box center [588, 113] width 68 height 16
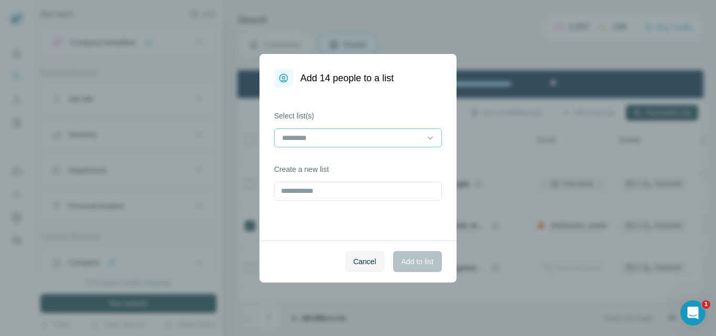
click at [350, 139] on input at bounding box center [352, 138] width 142 height 12
click at [351, 137] on input "**********" at bounding box center [352, 138] width 142 height 12
click at [281, 138] on input "**********" at bounding box center [352, 138] width 142 height 12
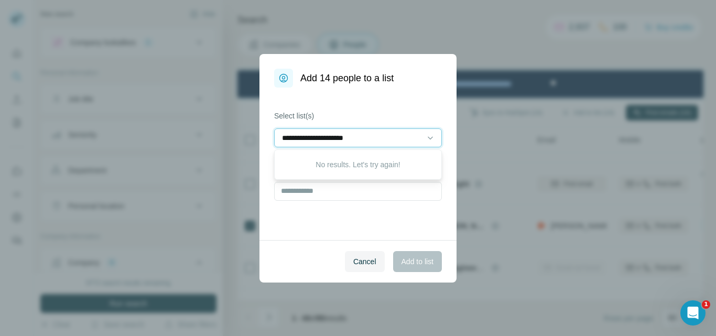
type input "**********"
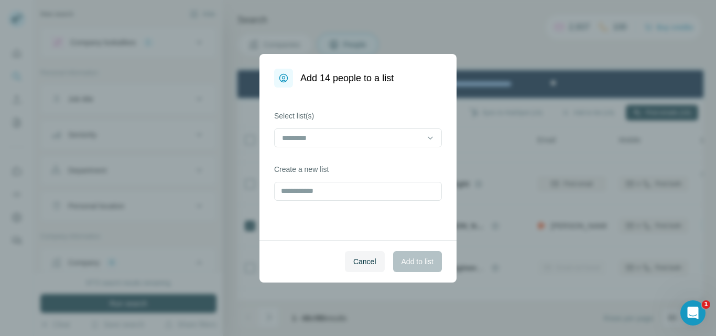
click at [396, 111] on label "Select list(s)" at bounding box center [358, 116] width 168 height 10
click at [337, 190] on input "text" at bounding box center [358, 191] width 168 height 19
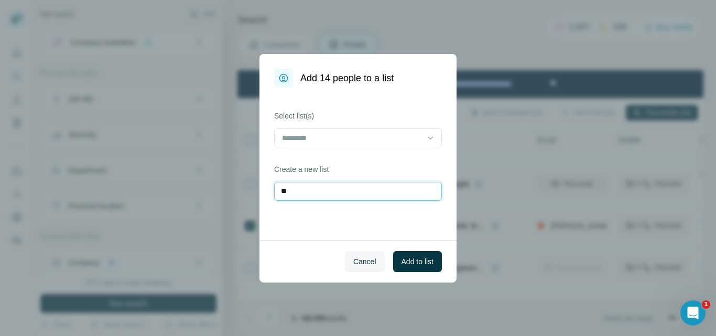
type input "*"
type input "**********"
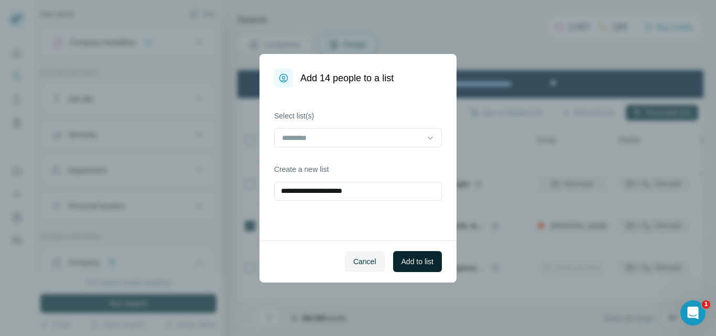
click at [407, 262] on span "Add to list" at bounding box center [418, 261] width 32 height 10
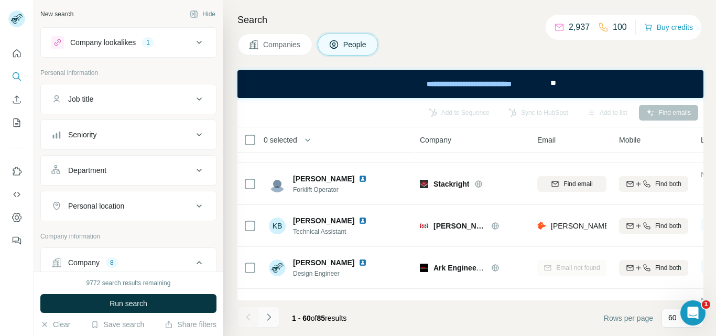
click at [269, 317] on icon "Navigate to next page" at bounding box center [269, 317] width 10 height 10
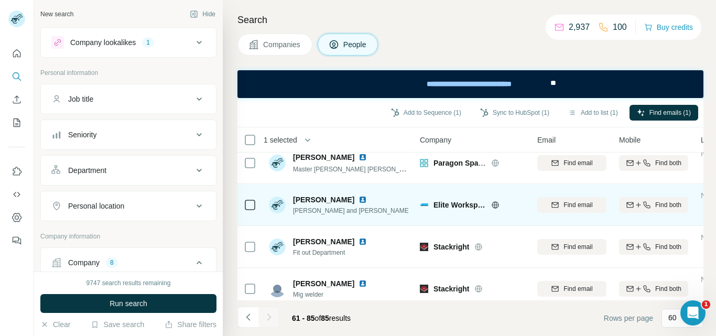
scroll to position [906, 0]
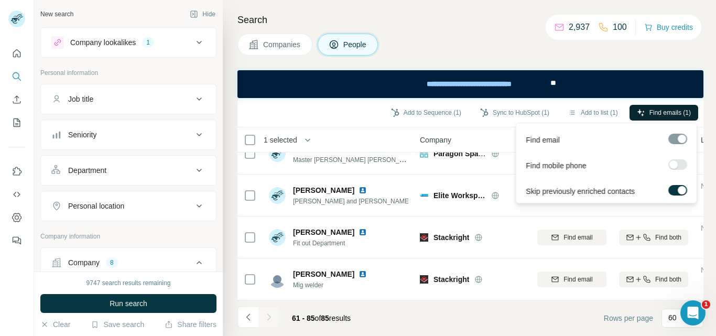
click at [656, 112] on span "Find emails (1)" at bounding box center [669, 112] width 41 height 9
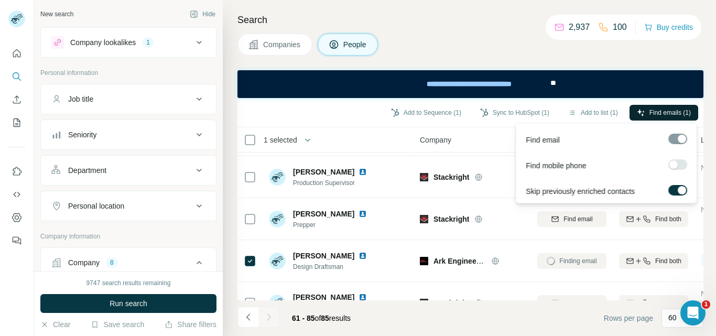
scroll to position [224, 0]
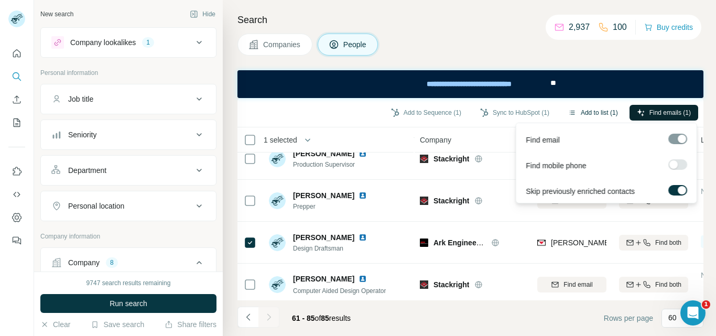
click at [586, 110] on button "Add to list (1)" at bounding box center [593, 113] width 64 height 16
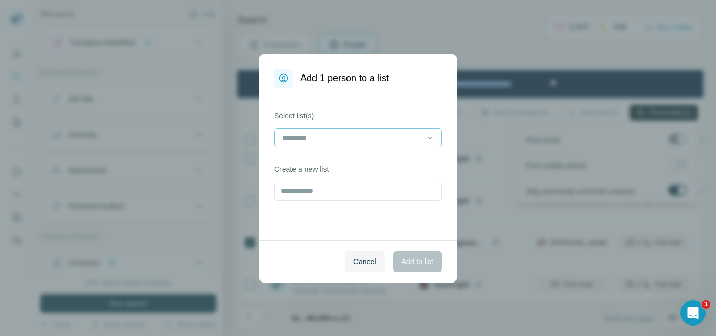
click at [354, 136] on input at bounding box center [352, 138] width 142 height 12
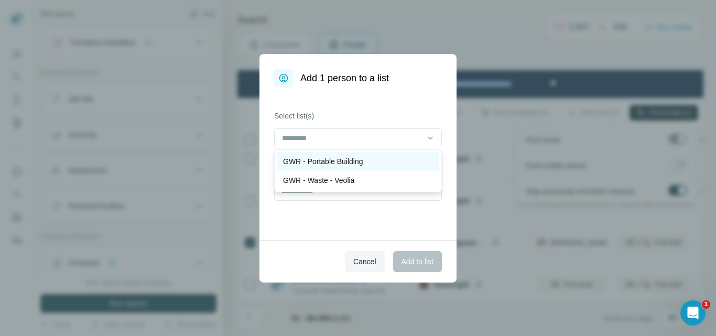
click at [349, 154] on div "GWR - Portable Building" at bounding box center [358, 161] width 163 height 19
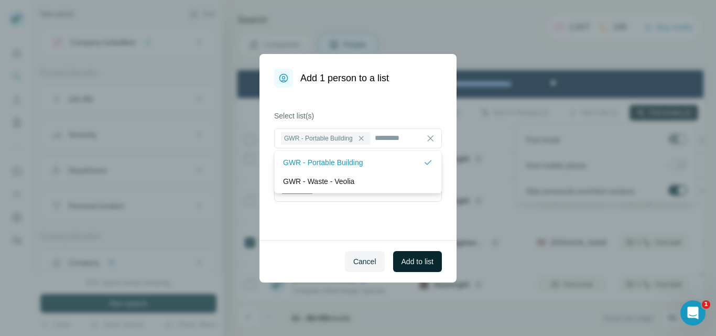
click at [420, 264] on span "Add to list" at bounding box center [418, 261] width 32 height 10
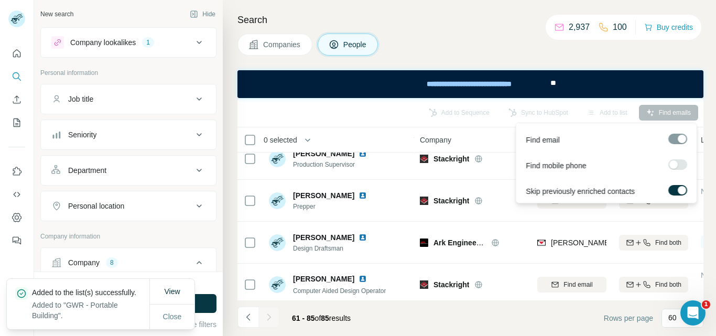
click at [472, 32] on div "Search Companies People Add to Sequence Sync to HubSpot Add to list Find emails…" at bounding box center [469, 168] width 493 height 336
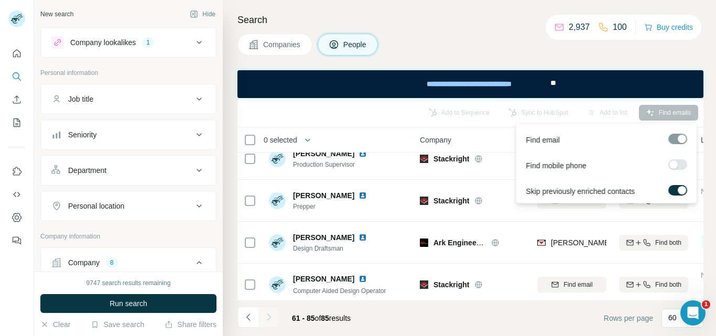
click at [461, 53] on div "Companies People" at bounding box center [470, 45] width 466 height 22
click at [20, 55] on icon "Quick start" at bounding box center [17, 53] width 8 height 8
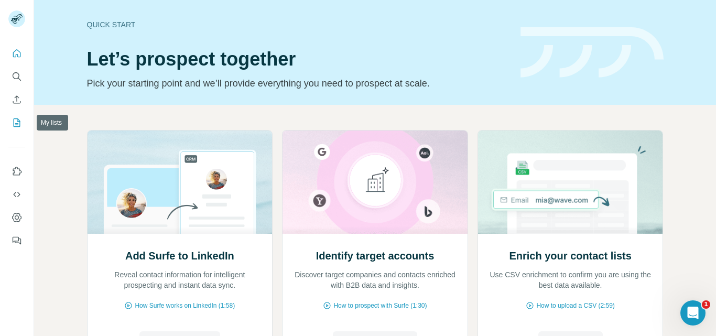
click at [13, 121] on icon "My lists" at bounding box center [17, 122] width 10 height 10
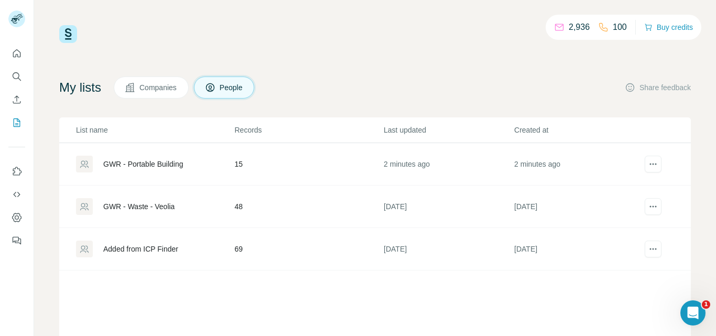
click at [145, 209] on div "GWR - Waste - Veolia" at bounding box center [138, 206] width 71 height 10
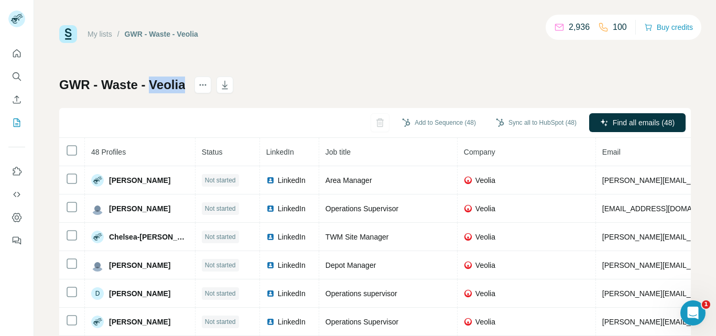
drag, startPoint x: 187, startPoint y: 83, endPoint x: 151, endPoint y: 87, distance: 35.8
click at [151, 87] on h1 "GWR - Waste - Veolia" at bounding box center [122, 85] width 126 height 17
copy h1 "Veolia"
click at [12, 55] on icon "Quick start" at bounding box center [17, 53] width 10 height 10
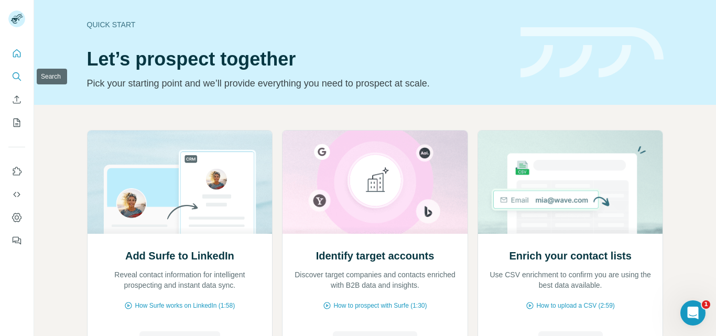
click at [19, 75] on icon "Search" at bounding box center [17, 76] width 10 height 10
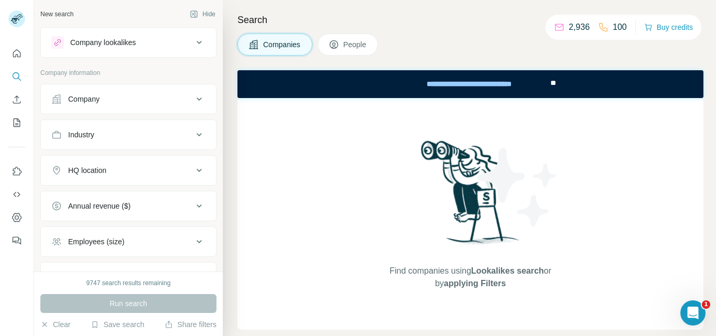
click at [140, 45] on div "Company lookalikes" at bounding box center [122, 42] width 142 height 13
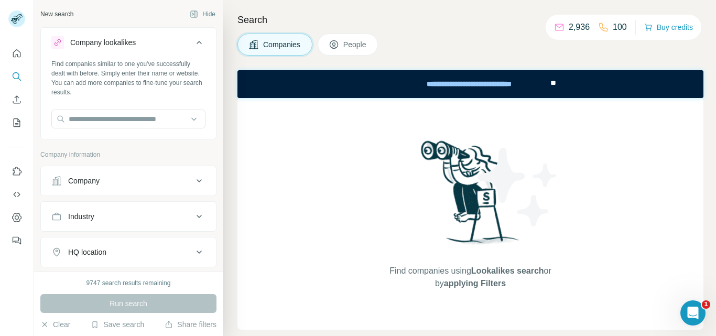
click at [140, 45] on div "Company lookalikes" at bounding box center [122, 42] width 142 height 13
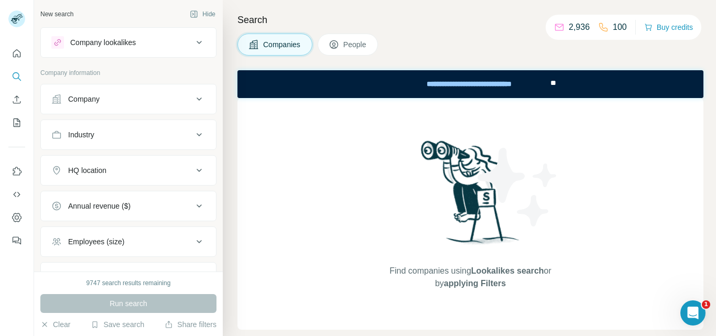
click at [115, 98] on div "Company" at bounding box center [122, 99] width 142 height 10
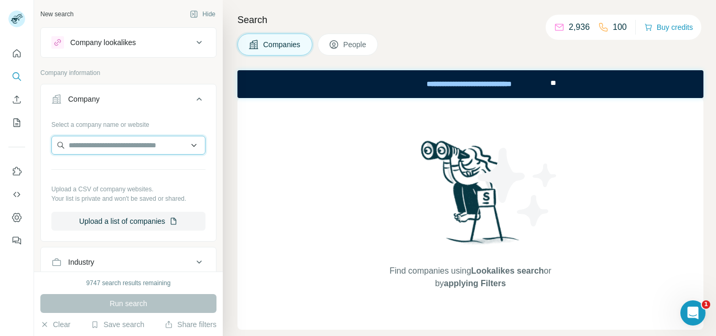
click at [97, 144] on input "text" at bounding box center [128, 145] width 154 height 19
paste input "******"
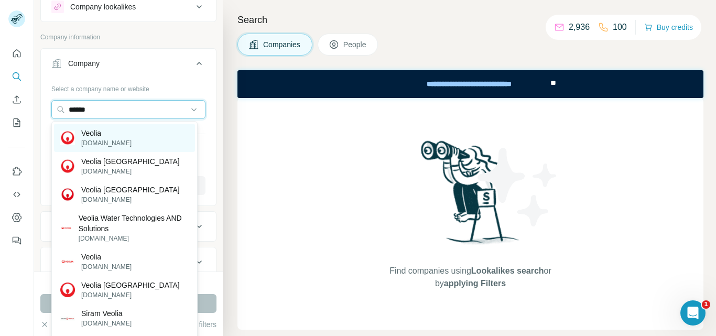
scroll to position [52, 0]
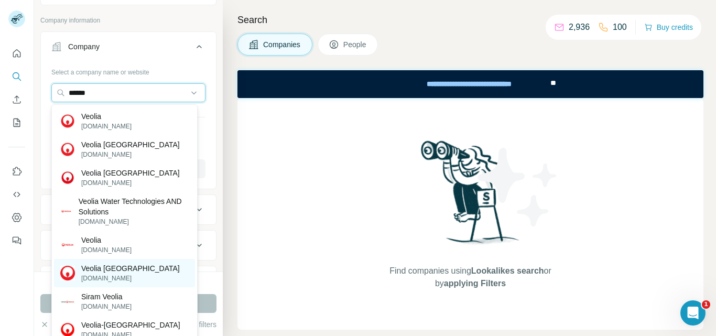
type input "******"
click at [127, 268] on div "Veolia UK veolia.co.uk" at bounding box center [124, 273] width 141 height 28
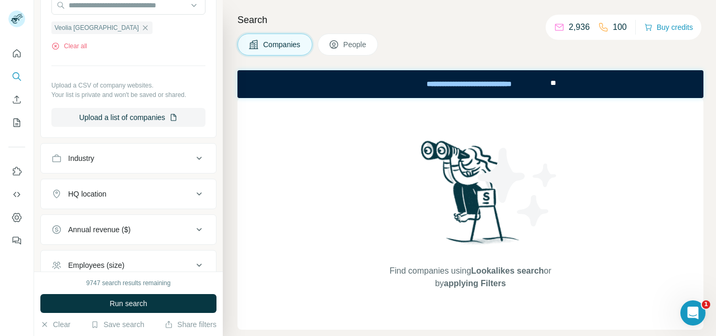
scroll to position [157, 0]
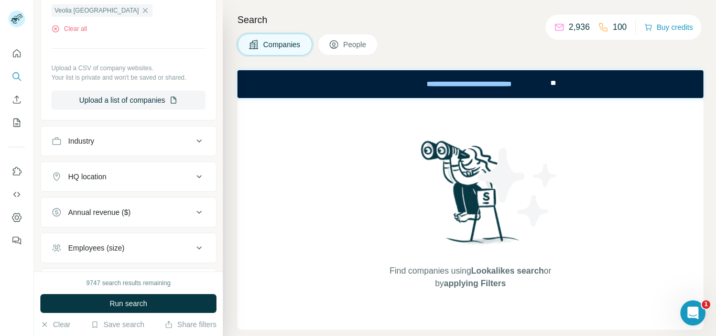
click at [131, 145] on div "Industry" at bounding box center [122, 141] width 142 height 10
click at [123, 167] on input at bounding box center [122, 167] width 129 height 12
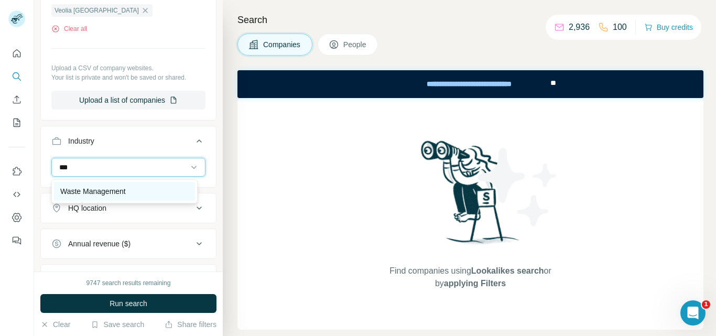
type input "***"
click at [116, 188] on p "Waste Management" at bounding box center [93, 191] width 66 height 10
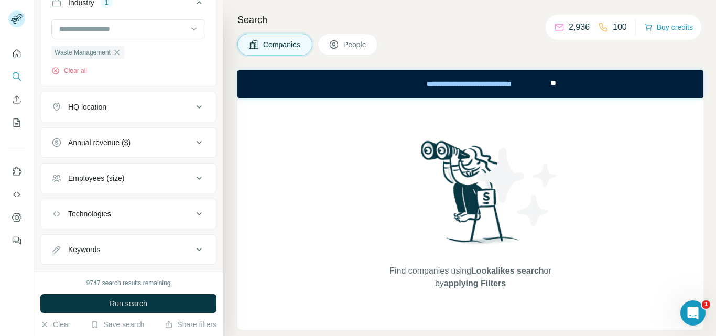
scroll to position [262, 0]
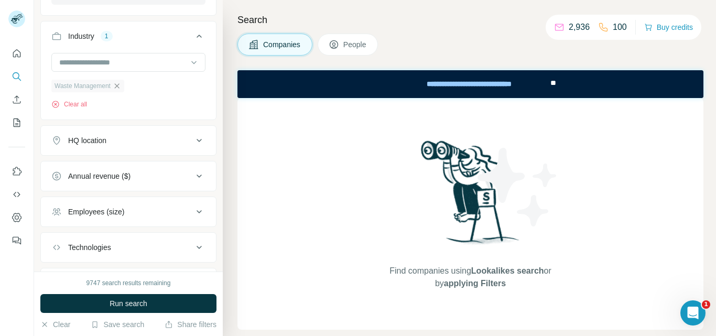
click at [117, 86] on icon "button" at bounding box center [117, 86] width 8 height 8
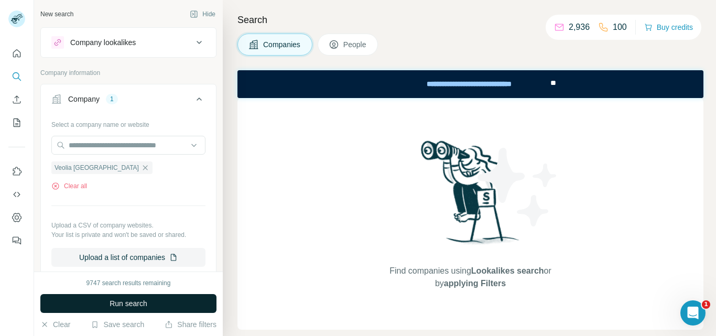
click at [163, 304] on button "Run search" at bounding box center [128, 303] width 176 height 19
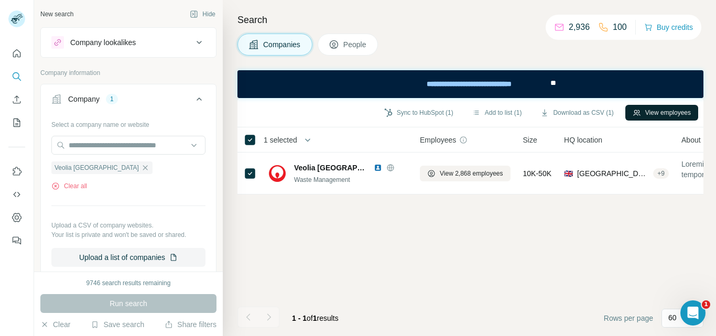
click at [650, 117] on button "View employees" at bounding box center [661, 113] width 73 height 16
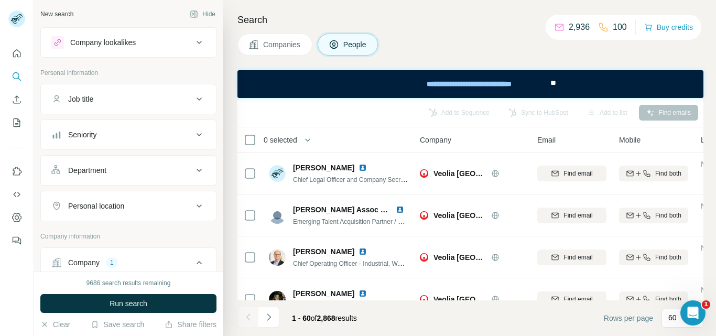
click at [167, 178] on button "Department" at bounding box center [128, 170] width 175 height 25
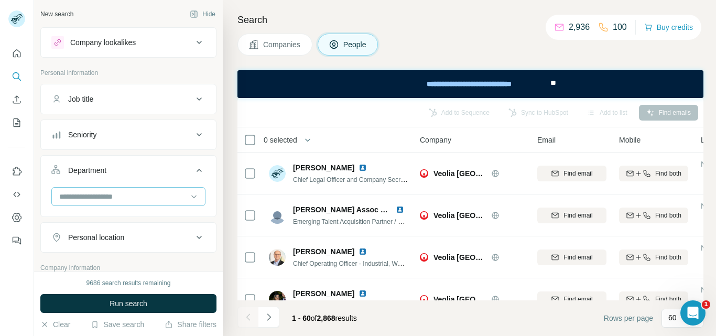
click at [124, 198] on input at bounding box center [122, 197] width 129 height 12
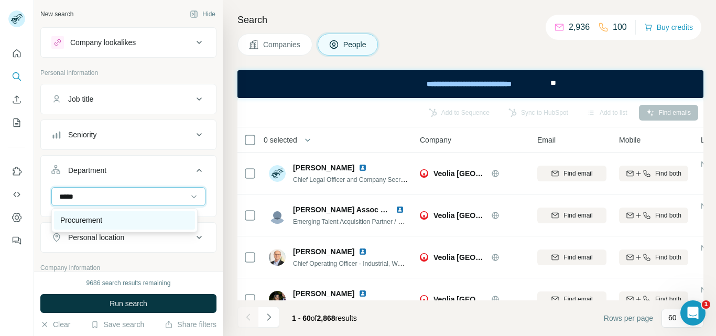
type input "*****"
click at [98, 216] on p "Procurement" at bounding box center [81, 220] width 42 height 10
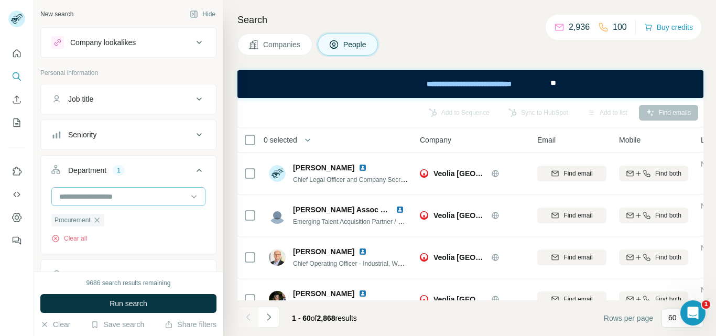
click at [107, 197] on input at bounding box center [122, 197] width 129 height 12
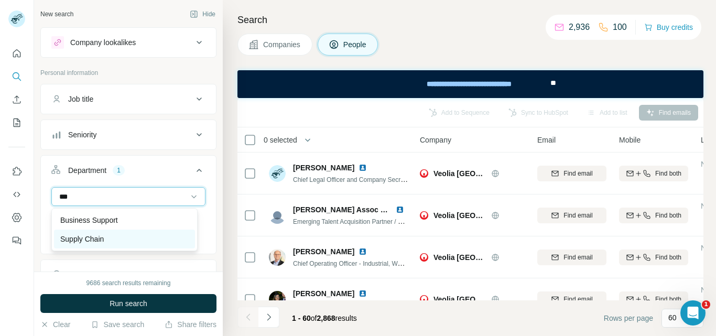
type input "***"
click at [103, 238] on p "Supply Chain" at bounding box center [82, 239] width 44 height 10
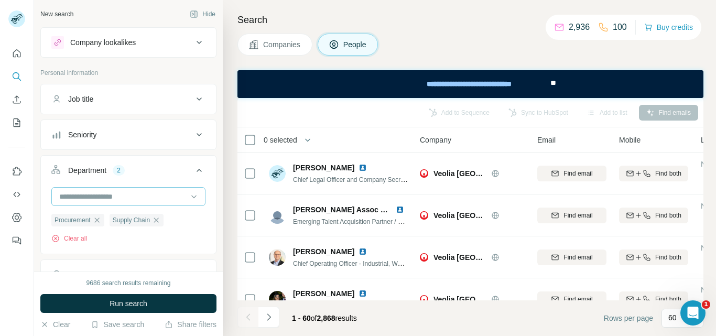
click at [98, 195] on input at bounding box center [122, 197] width 129 height 12
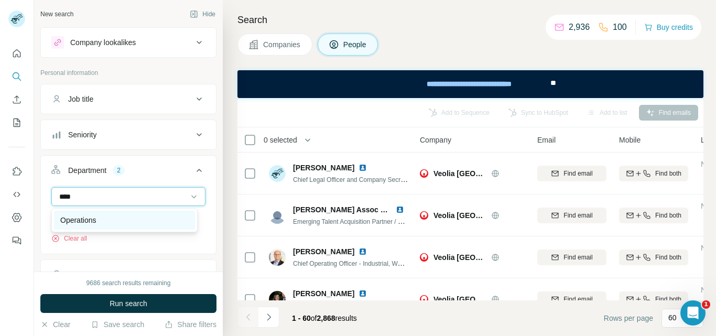
type input "****"
click at [96, 220] on p "Operations" at bounding box center [78, 220] width 36 height 10
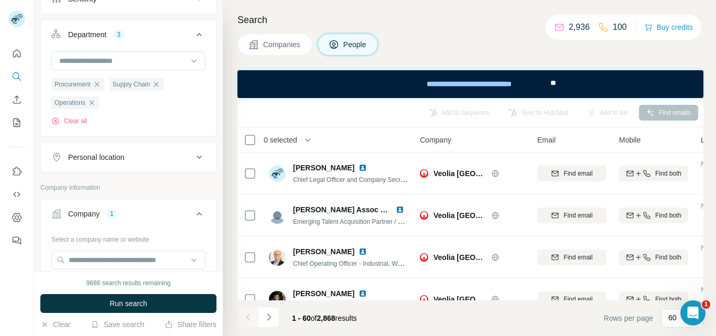
scroll to position [157, 0]
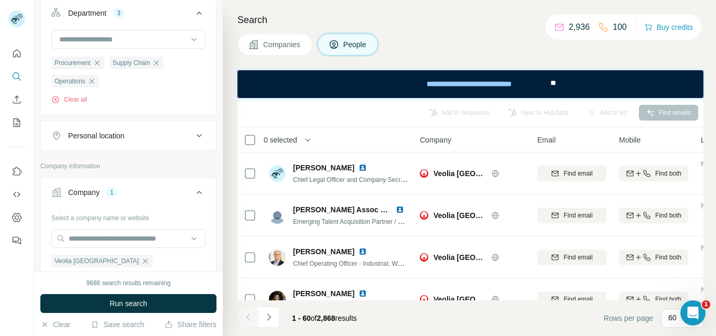
click at [170, 140] on div "Personal location" at bounding box center [122, 136] width 142 height 10
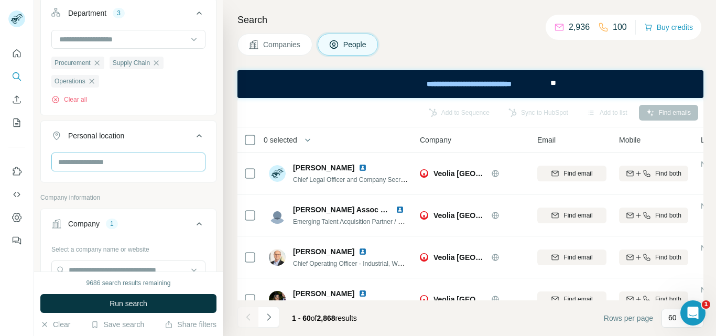
scroll to position [210, 0]
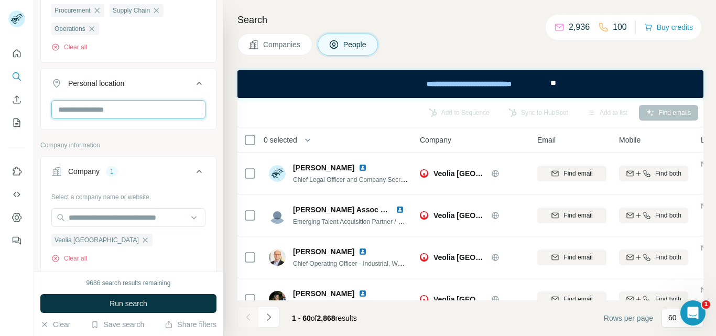
click at [147, 112] on input "text" at bounding box center [128, 109] width 154 height 19
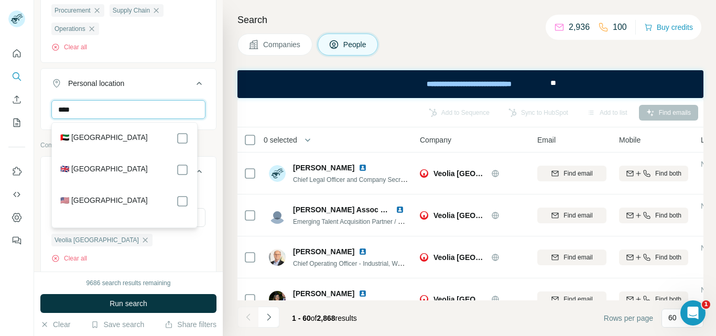
type input "****"
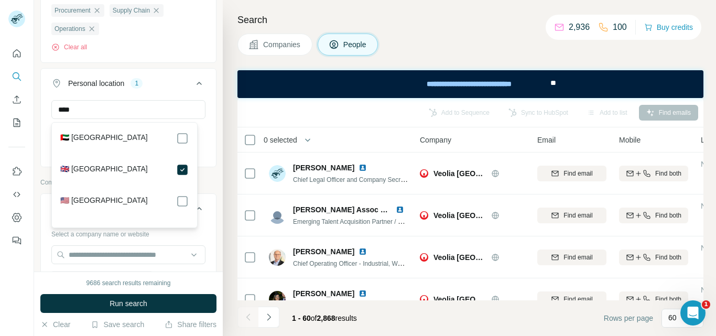
click at [213, 95] on div "New search Hide Company lookalikes Personal information Job title Seniority Dep…" at bounding box center [128, 136] width 189 height 272
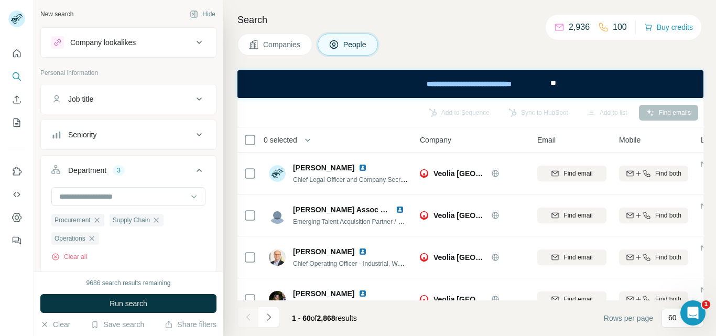
click at [195, 130] on icon at bounding box center [199, 134] width 13 height 13
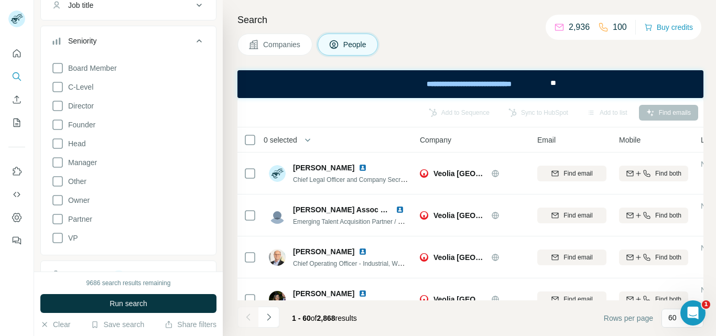
scroll to position [105, 0]
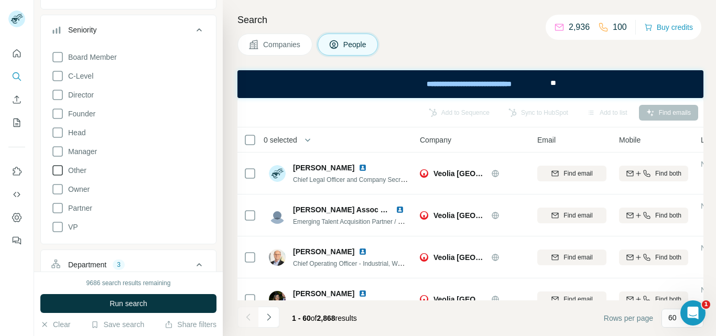
click at [59, 169] on icon at bounding box center [57, 170] width 13 height 13
click at [58, 147] on icon at bounding box center [57, 151] width 10 height 10
click at [58, 96] on icon at bounding box center [57, 95] width 13 height 13
click at [53, 130] on icon at bounding box center [57, 132] width 13 height 13
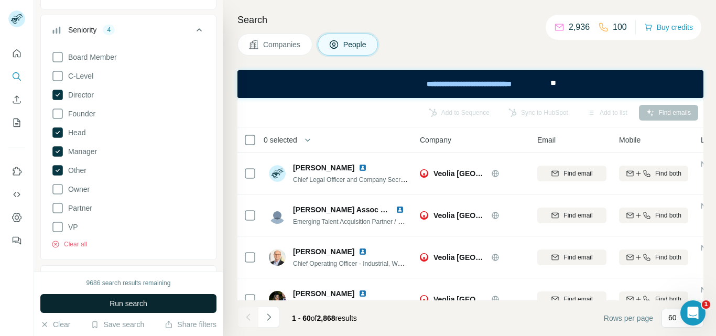
click at [134, 305] on span "Run search" at bounding box center [129, 303] width 38 height 10
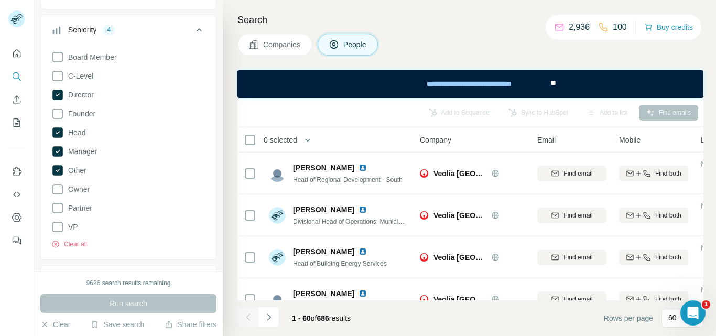
click at [452, 27] on div "Search Companies People Add to Sequence Sync to HubSpot Add to list Find emails…" at bounding box center [469, 168] width 493 height 336
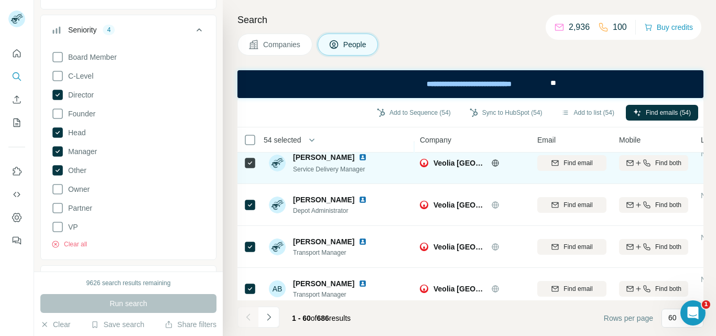
scroll to position [1363, 0]
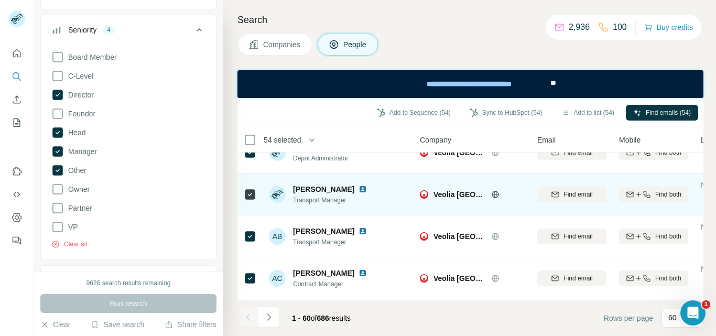
click at [244, 196] on icon at bounding box center [250, 194] width 13 height 13
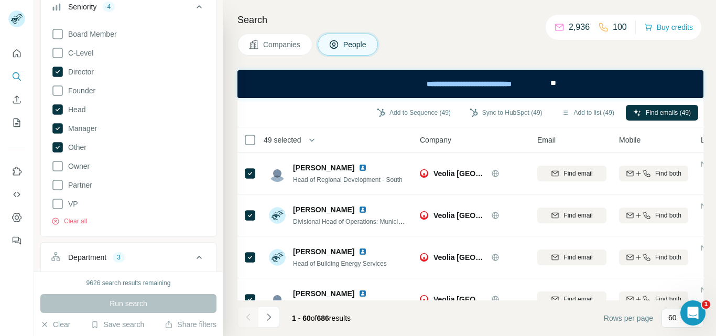
scroll to position [105, 0]
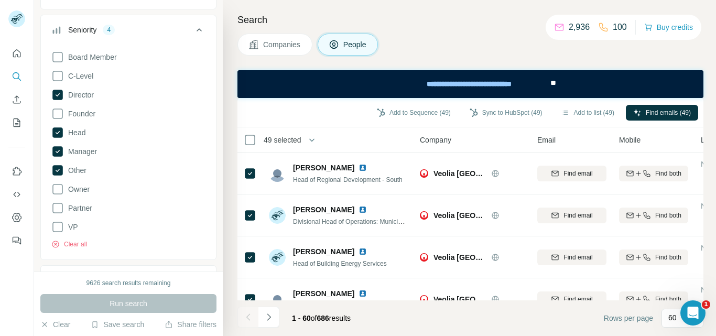
click at [193, 30] on icon at bounding box center [199, 30] width 13 height 13
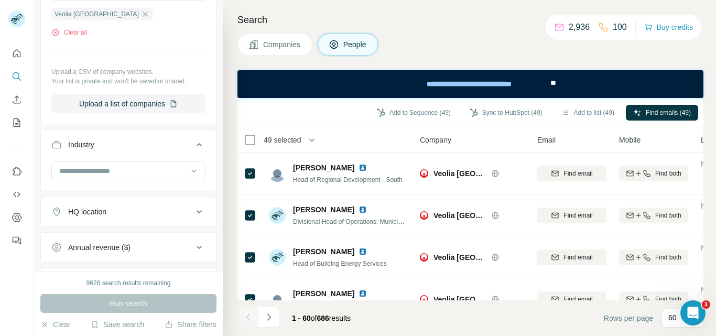
scroll to position [468, 0]
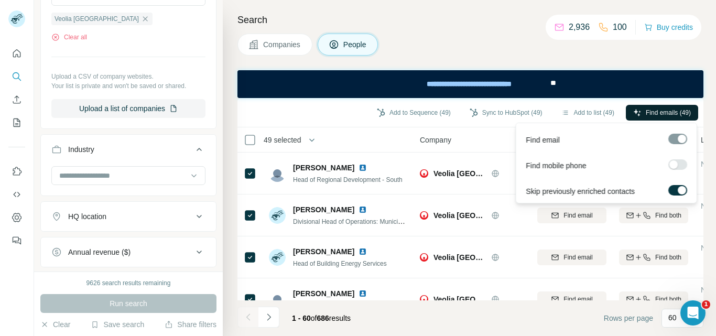
click at [674, 111] on span "Find emails (49)" at bounding box center [668, 112] width 45 height 9
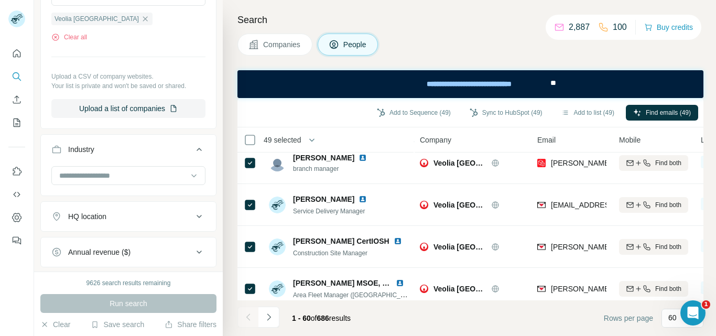
scroll to position [2374, 0]
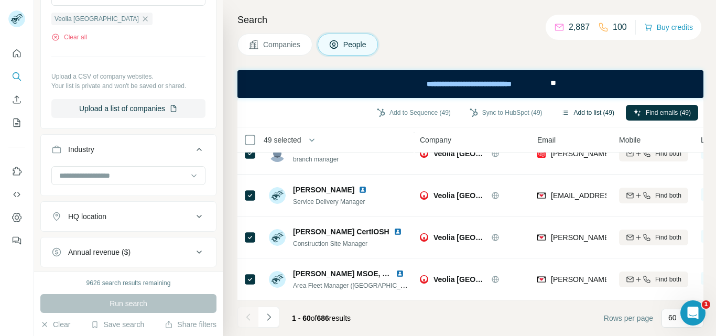
click at [572, 112] on button "Add to list (49)" at bounding box center [588, 113] width 68 height 16
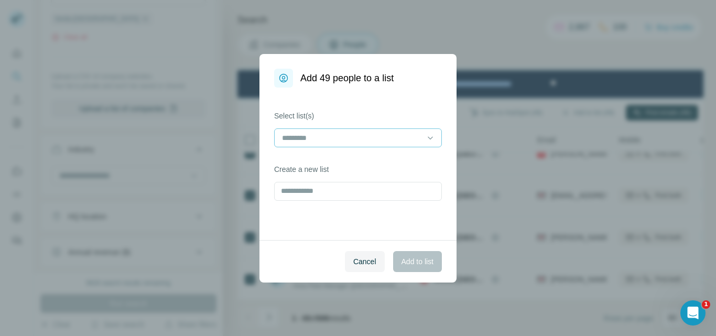
click at [367, 143] on input at bounding box center [352, 138] width 142 height 12
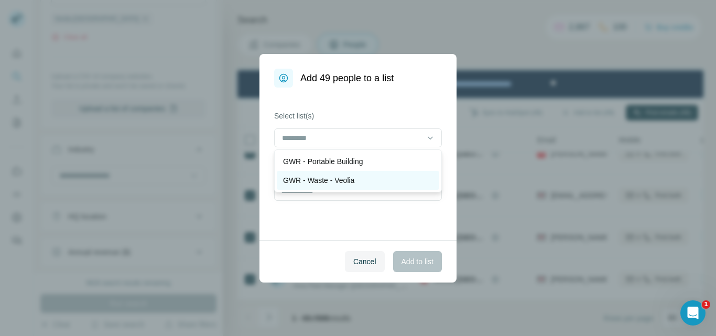
click at [337, 181] on p "GWR - Waste - Veolia" at bounding box center [318, 180] width 71 height 10
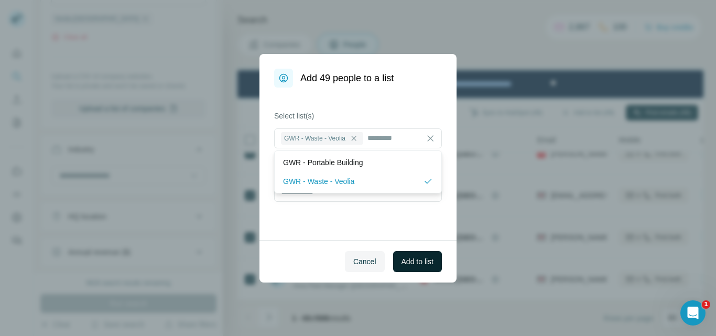
click at [419, 259] on span "Add to list" at bounding box center [418, 261] width 32 height 10
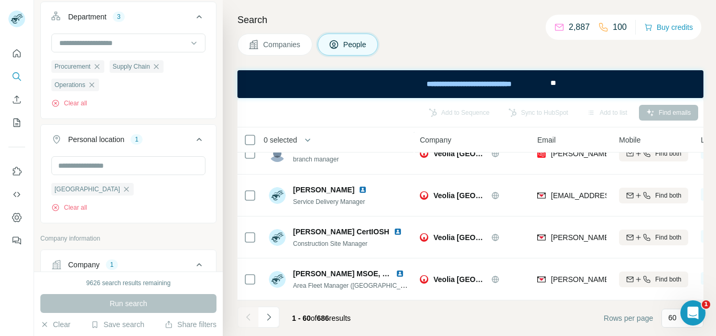
scroll to position [49, 0]
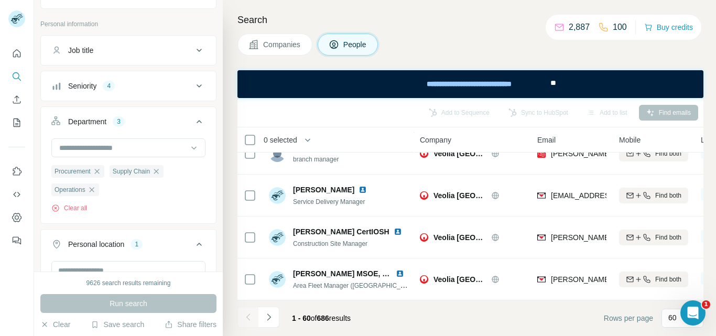
click at [108, 52] on div "Job title" at bounding box center [122, 50] width 142 height 10
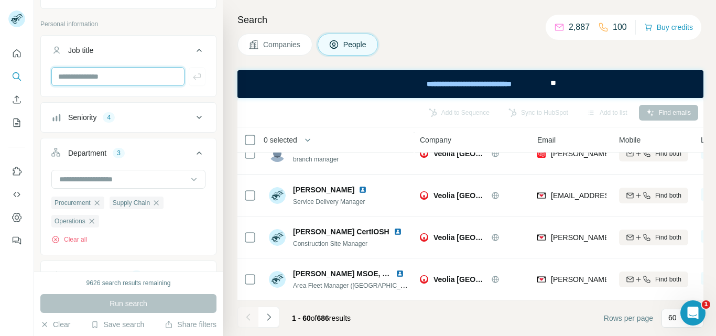
click at [98, 77] on input "text" at bounding box center [117, 76] width 133 height 19
paste input "**********"
click at [130, 84] on input "**********" at bounding box center [117, 76] width 133 height 19
click at [153, 76] on input "**********" at bounding box center [117, 76] width 133 height 19
type input "**********"
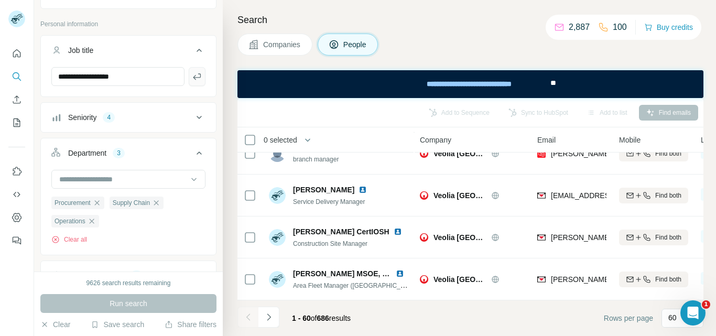
click at [192, 76] on icon "button" at bounding box center [197, 76] width 10 height 10
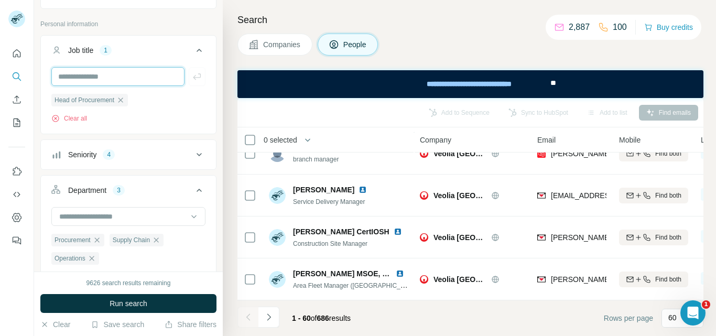
click at [109, 77] on input "text" at bounding box center [117, 76] width 133 height 19
paste input "**********"
type input "**********"
click at [121, 78] on input "text" at bounding box center [117, 76] width 133 height 19
paste input "**********"
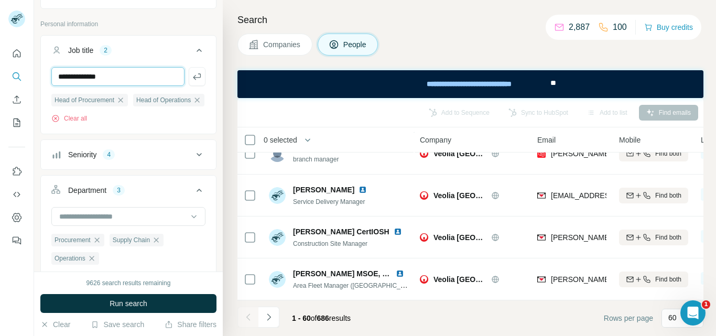
type input "**********"
click at [193, 78] on icon "button" at bounding box center [197, 76] width 8 height 6
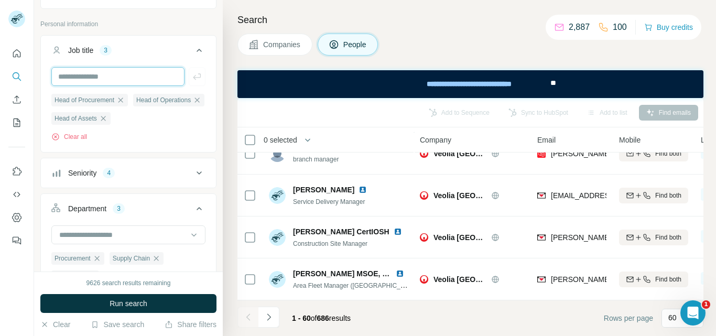
click at [105, 76] on input "text" at bounding box center [117, 76] width 133 height 19
paste input "**********"
type input "**********"
click at [131, 80] on input "text" at bounding box center [117, 76] width 133 height 19
click at [99, 72] on input "text" at bounding box center [117, 76] width 133 height 19
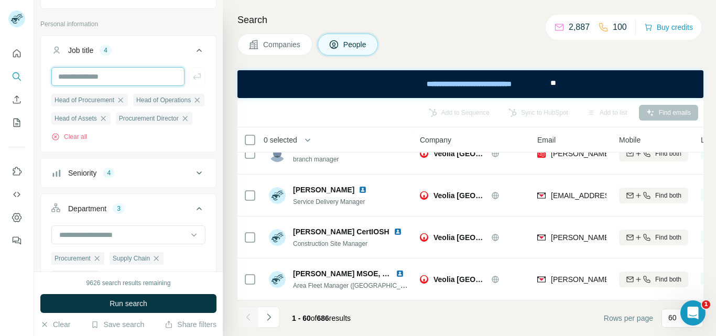
click at [96, 77] on input "text" at bounding box center [117, 76] width 133 height 19
paste input "**********"
type input "**********"
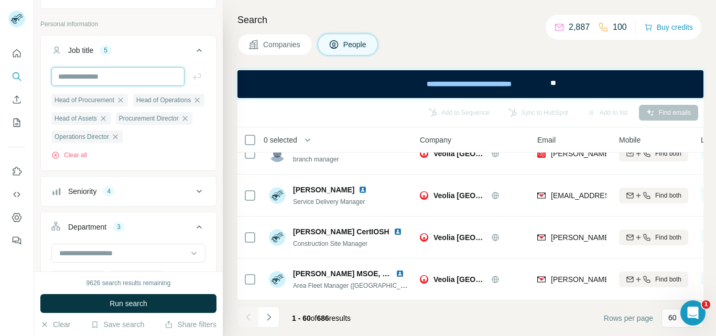
click at [97, 78] on input "text" at bounding box center [117, 76] width 133 height 19
click at [104, 78] on input "text" at bounding box center [117, 76] width 133 height 19
paste input "**********"
type input "**********"
click at [116, 79] on input "text" at bounding box center [117, 76] width 133 height 19
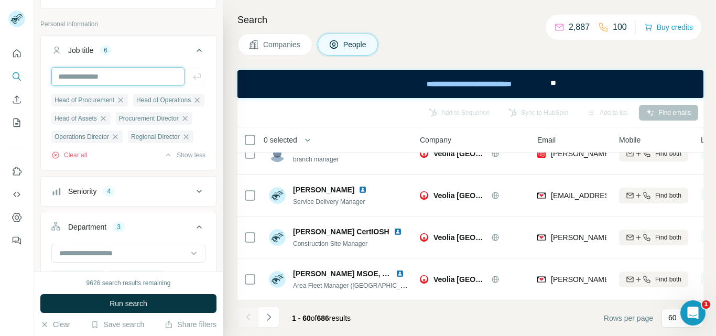
paste input "**********"
type input "**********"
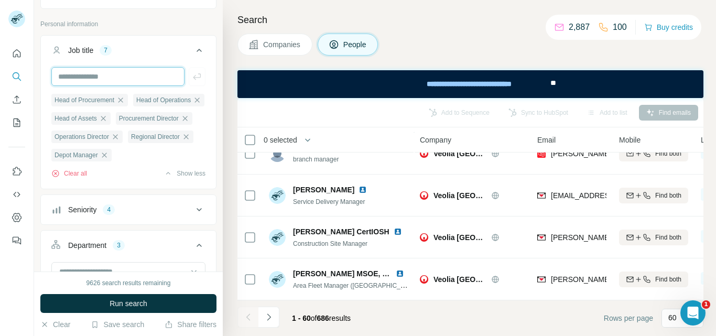
click at [121, 75] on input "text" at bounding box center [117, 76] width 133 height 19
click at [116, 79] on input "text" at bounding box center [117, 76] width 133 height 19
paste input "**********"
type input "**********"
click at [107, 74] on input "text" at bounding box center [117, 76] width 133 height 19
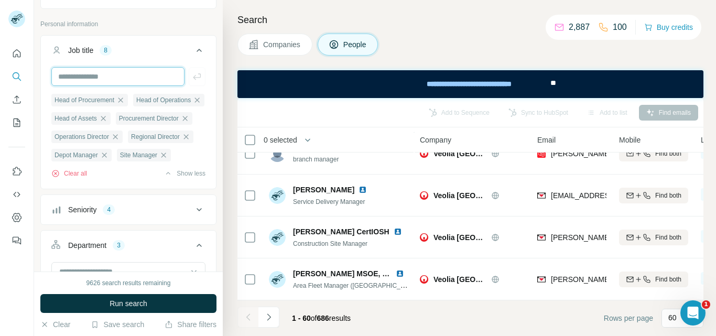
paste input "**********"
type input "**********"
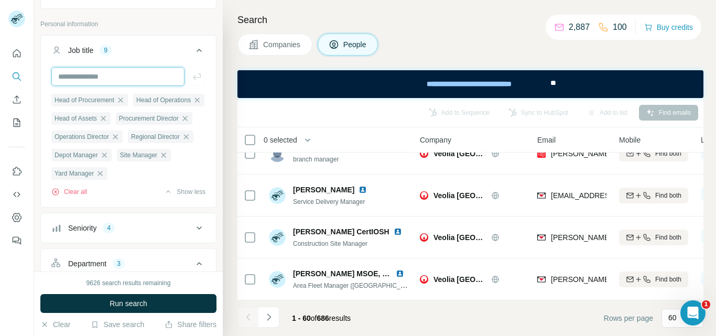
click at [119, 78] on input "text" at bounding box center [117, 76] width 133 height 19
paste input "**********"
type input "**********"
click at [115, 74] on input "text" at bounding box center [117, 76] width 133 height 19
click at [99, 75] on input "text" at bounding box center [117, 76] width 133 height 19
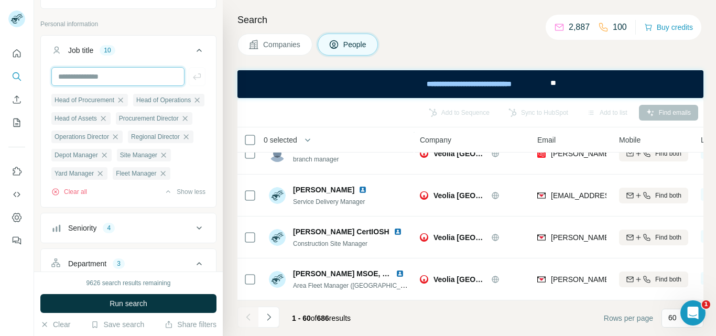
paste input "**********"
type input "**********"
click at [99, 77] on input "text" at bounding box center [117, 76] width 133 height 19
paste input "**********"
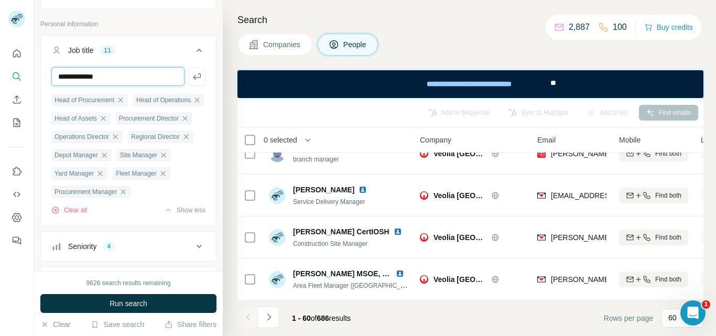
type input "**********"
click at [122, 78] on input "text" at bounding box center [117, 76] width 133 height 19
click at [118, 75] on input "text" at bounding box center [117, 76] width 133 height 19
paste input "**********"
type input "**********"
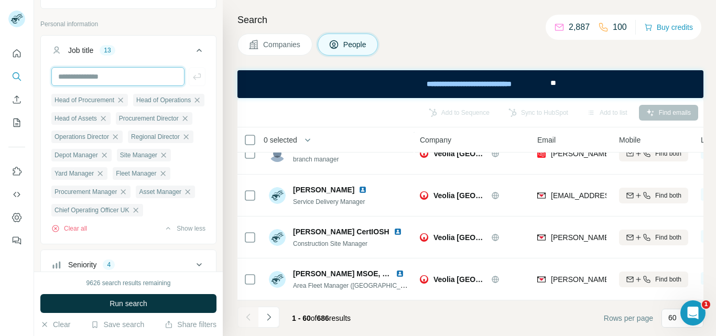
click at [117, 81] on input "text" at bounding box center [117, 76] width 133 height 19
click at [117, 77] on input "text" at bounding box center [117, 76] width 133 height 19
paste input "**********"
type input "**********"
click at [128, 77] on input "text" at bounding box center [117, 76] width 133 height 19
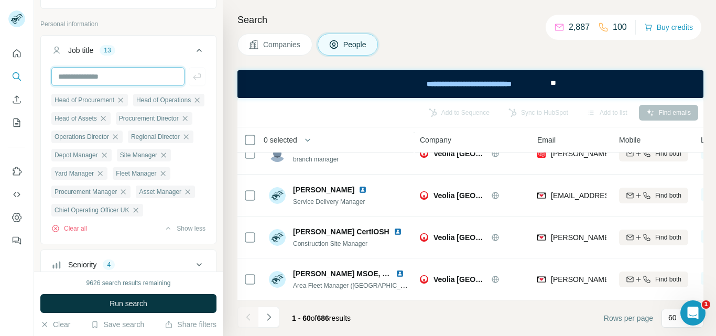
click at [129, 78] on input "text" at bounding box center [117, 76] width 133 height 19
paste input "**********"
type input "**********"
click at [123, 74] on input "text" at bounding box center [117, 76] width 133 height 19
paste input "**********"
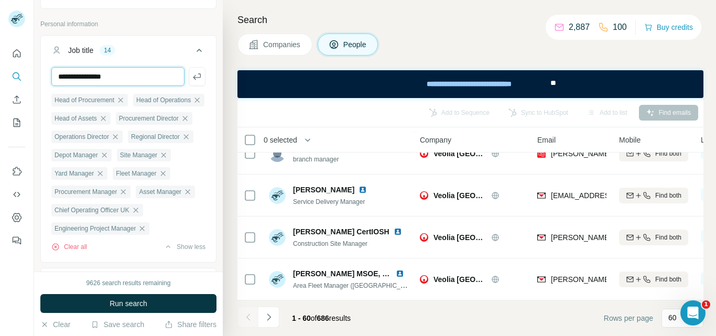
type input "**********"
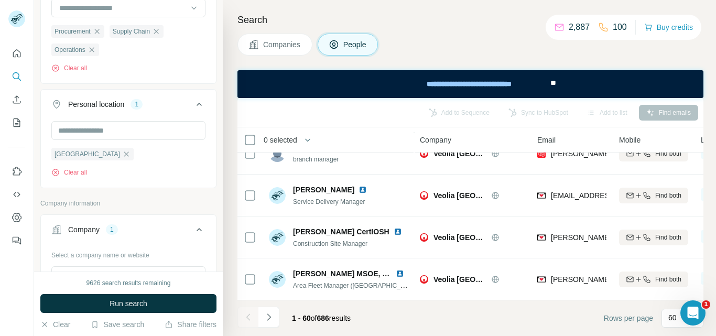
scroll to position [416, 0]
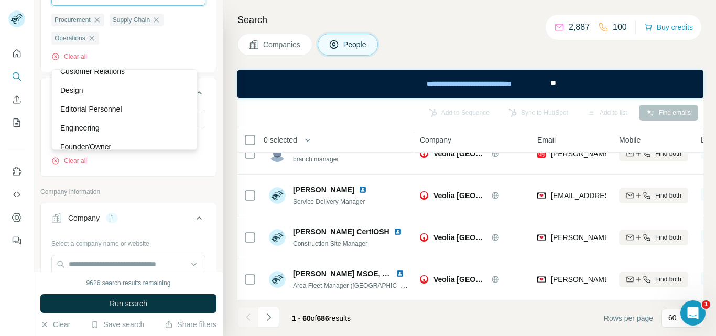
scroll to position [80, 0]
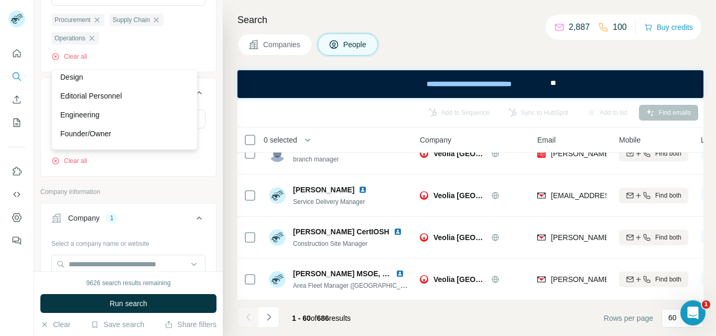
click at [200, 59] on div "Procurement Supply Chain Operations Clear all" at bounding box center [128, 28] width 175 height 83
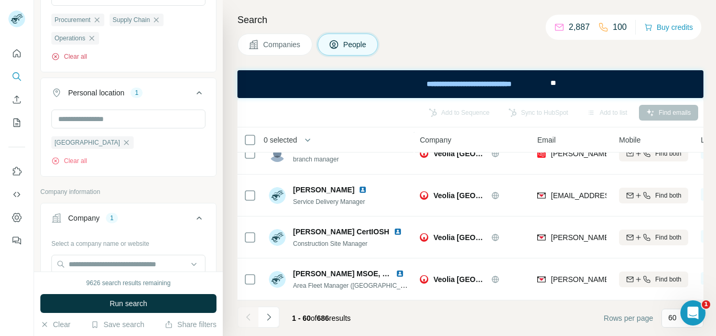
click at [74, 61] on button "Clear all" at bounding box center [69, 56] width 36 height 9
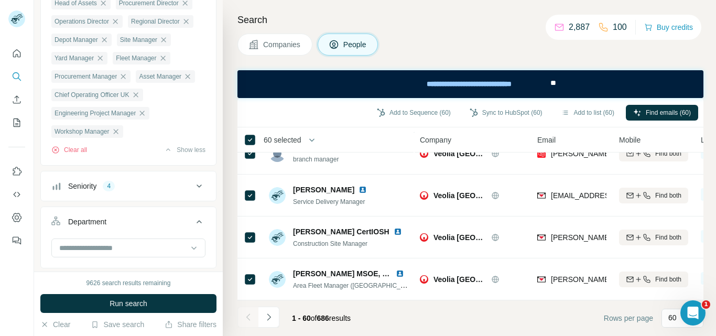
scroll to position [154, 0]
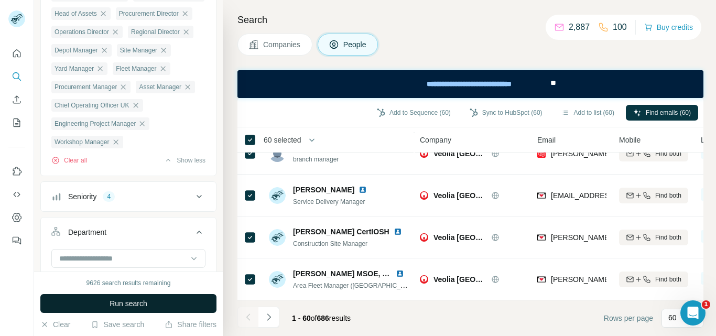
click at [147, 307] on span "Run search" at bounding box center [129, 303] width 38 height 10
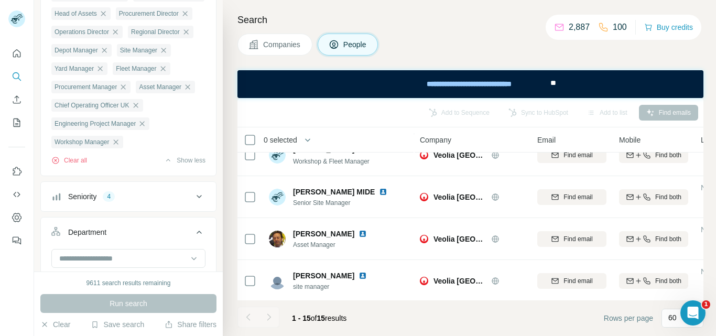
scroll to position [486, 0]
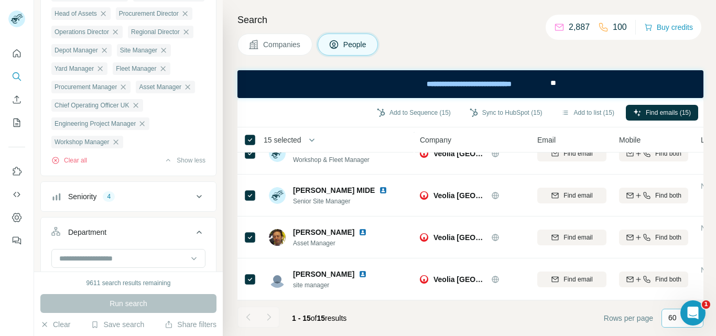
click at [667, 316] on div "60" at bounding box center [683, 318] width 42 height 19
click at [677, 236] on p "60" at bounding box center [674, 238] width 8 height 10
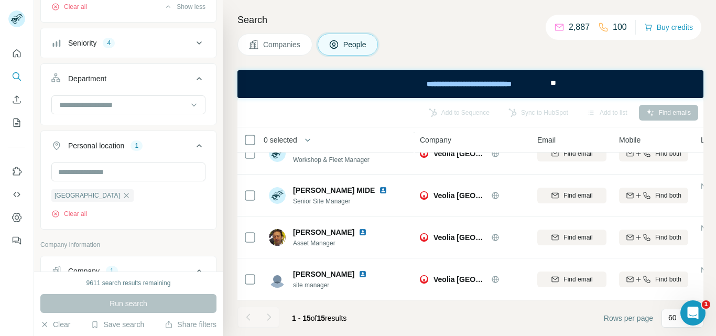
scroll to position [311, 0]
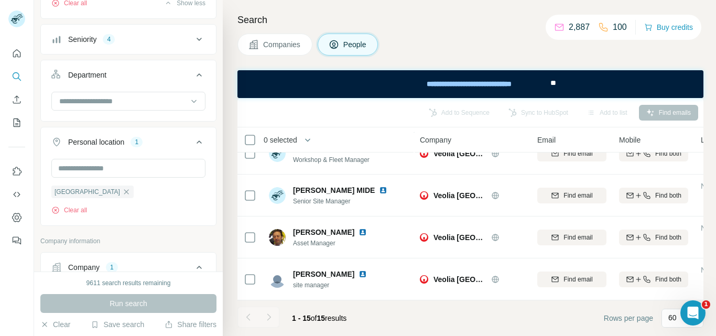
click at [165, 52] on button "Seniority 4" at bounding box center [128, 39] width 175 height 25
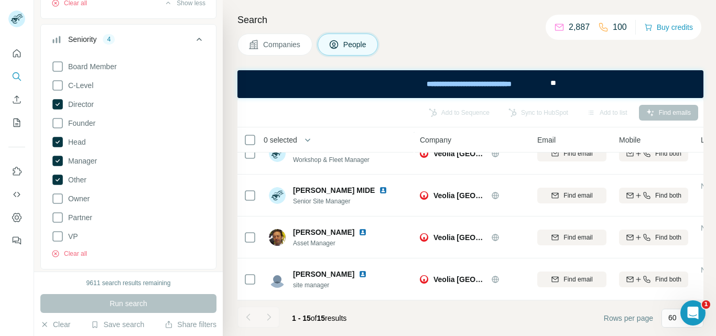
click at [193, 46] on icon at bounding box center [199, 39] width 13 height 13
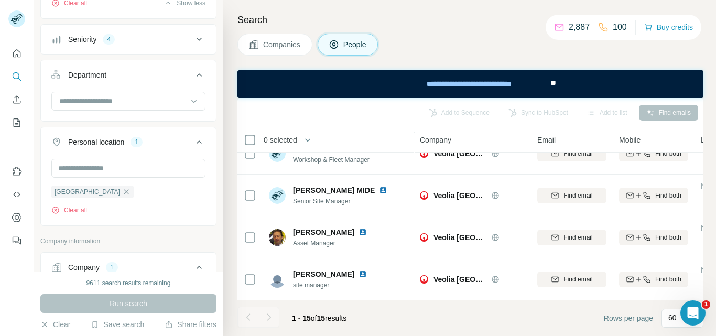
click at [185, 45] on div "Seniority 4" at bounding box center [122, 39] width 142 height 10
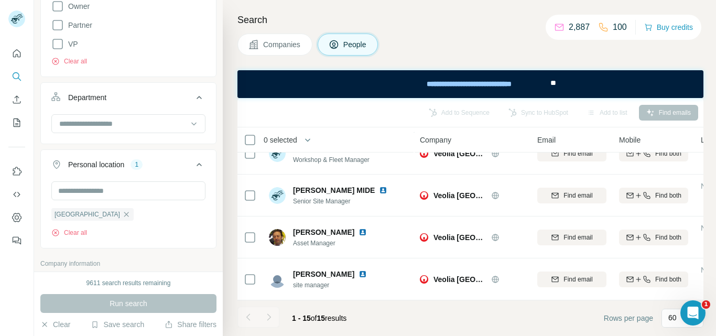
scroll to position [521, 0]
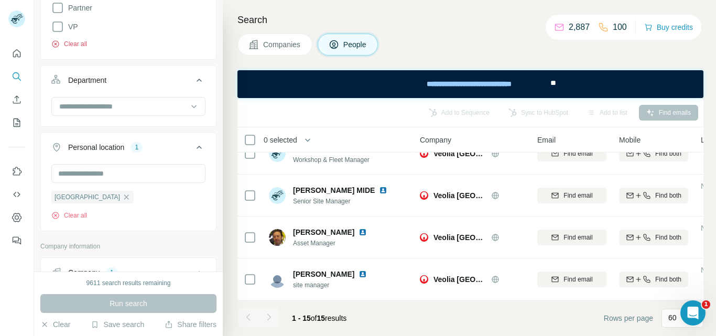
click at [84, 49] on button "Clear all" at bounding box center [69, 43] width 36 height 9
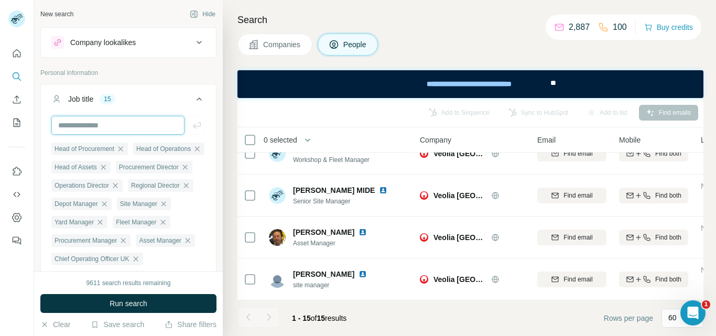
click at [103, 126] on input "text" at bounding box center [117, 125] width 133 height 19
paste input "**********"
type input "**********"
click at [114, 126] on input "text" at bounding box center [117, 125] width 133 height 19
paste input "**********"
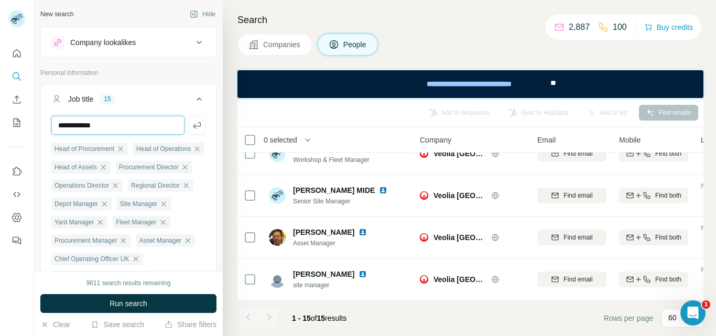
type input "**********"
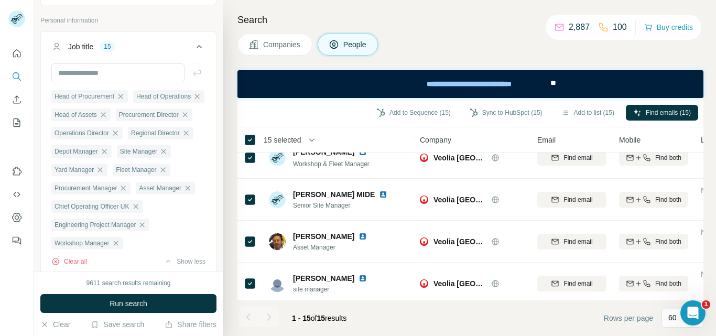
scroll to position [486, 0]
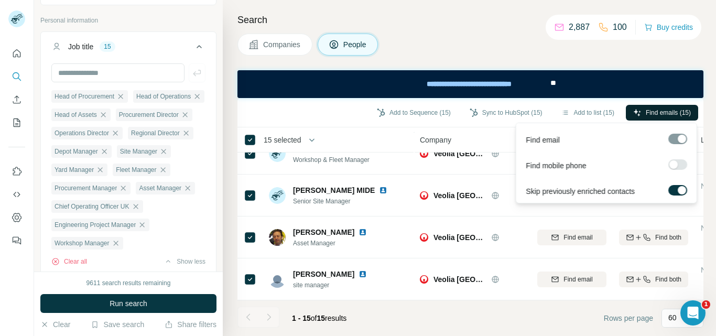
click at [638, 113] on icon "button" at bounding box center [637, 113] width 8 height 8
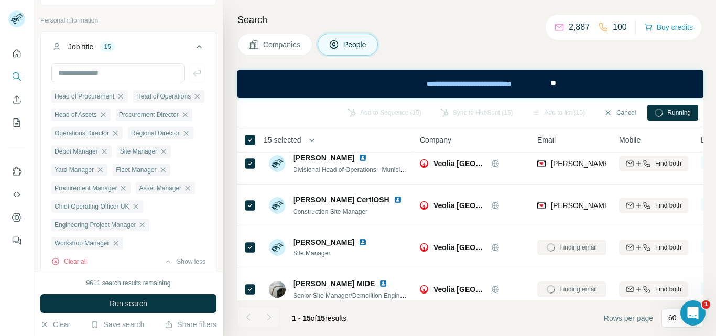
scroll to position [0, 0]
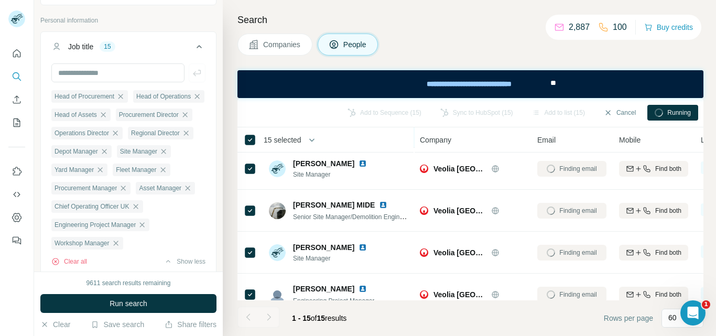
scroll to position [210, 0]
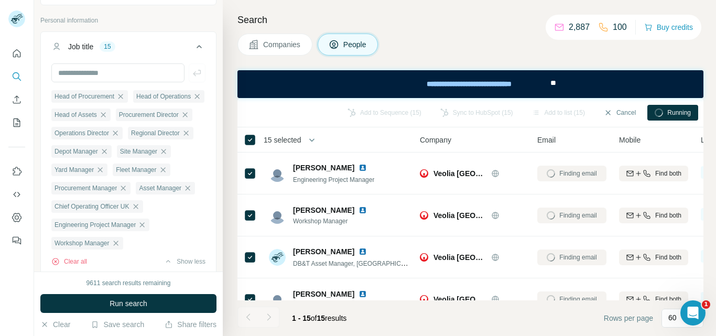
click at [476, 27] on div "Search Companies People Add to Sequence (15) Sync to HubSpot (15) Add to list (…" at bounding box center [469, 168] width 493 height 336
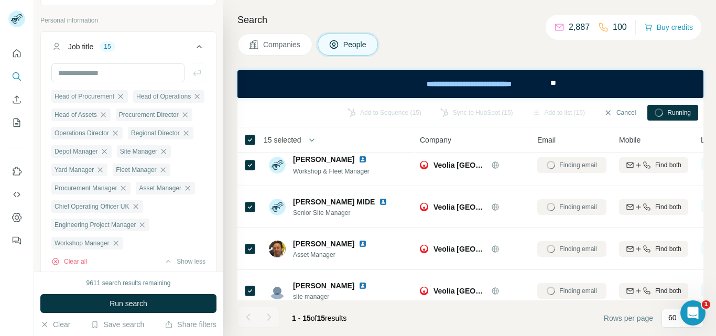
scroll to position [486, 0]
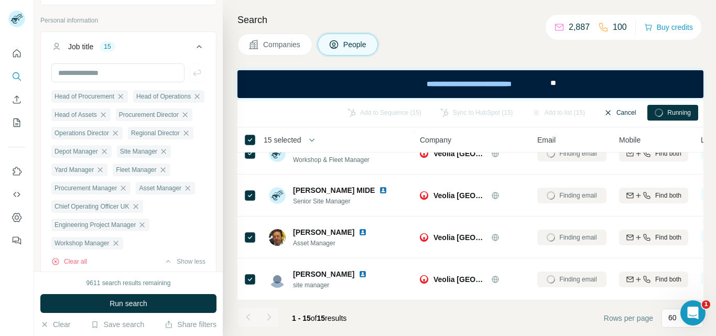
click at [621, 106] on button "Cancel" at bounding box center [620, 113] width 47 height 16
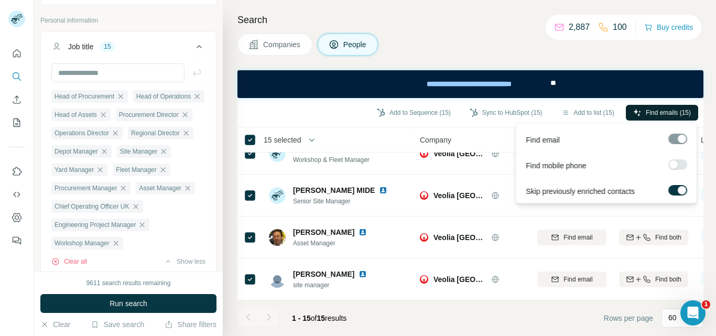
click at [657, 108] on span "Find emails (15)" at bounding box center [668, 112] width 45 height 9
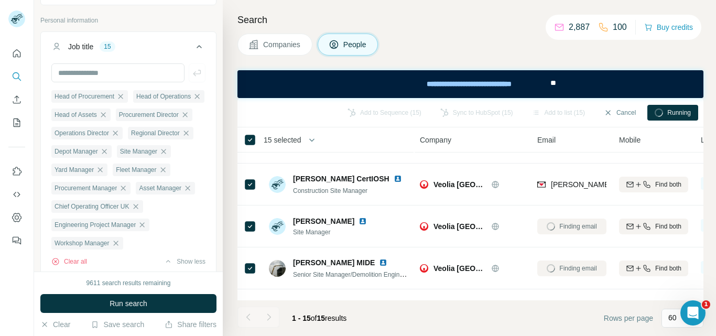
scroll to position [0, 0]
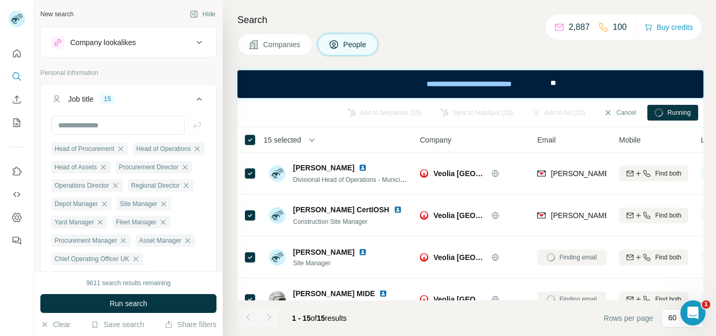
scroll to position [80, 0]
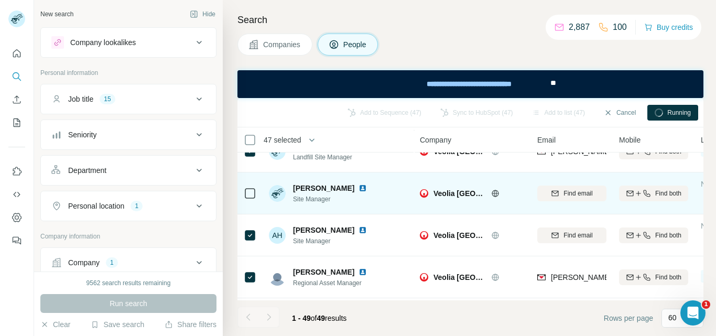
scroll to position [262, 0]
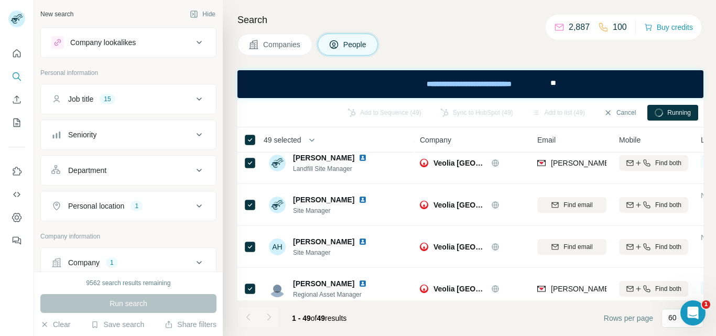
click at [673, 116] on span "Running" at bounding box center [679, 112] width 24 height 9
click at [614, 108] on button "Cancel" at bounding box center [620, 113] width 47 height 16
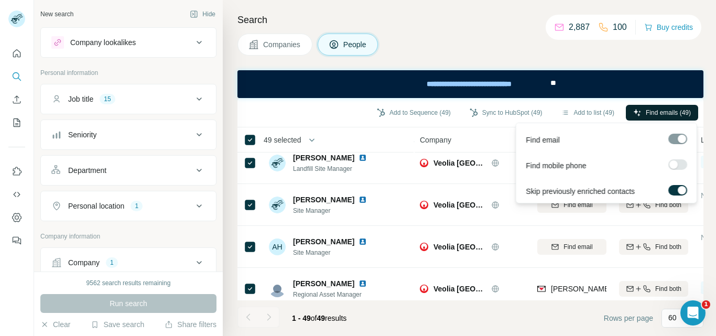
click at [684, 110] on span "Find emails (49)" at bounding box center [668, 112] width 45 height 9
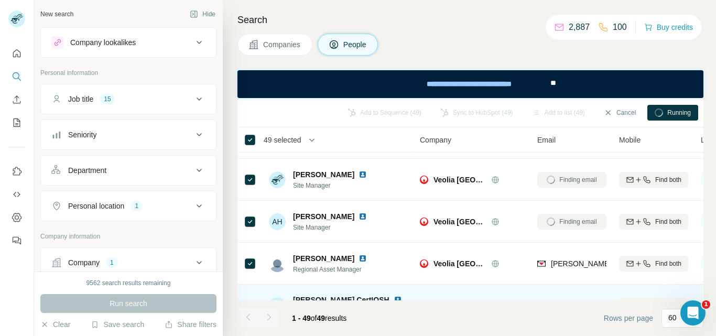
scroll to position [0, 0]
